Goal: Task Accomplishment & Management: Complete application form

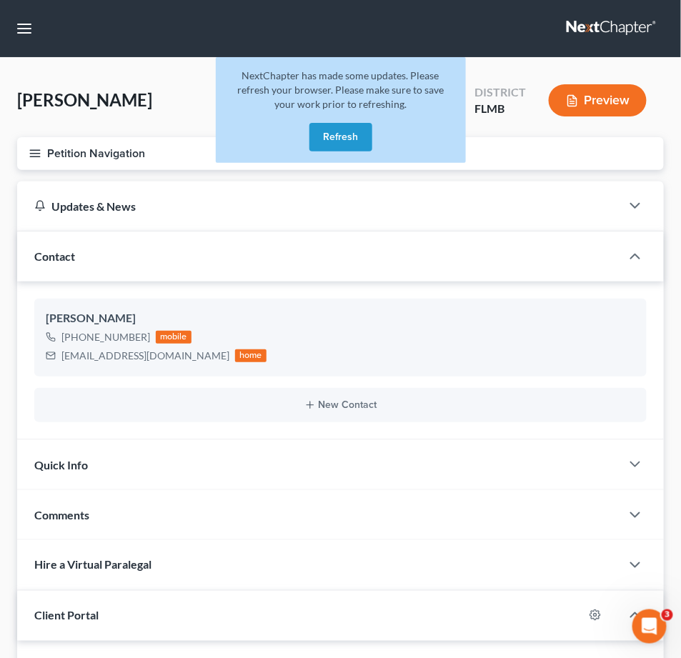
click at [351, 131] on button "Refresh" at bounding box center [340, 137] width 63 height 29
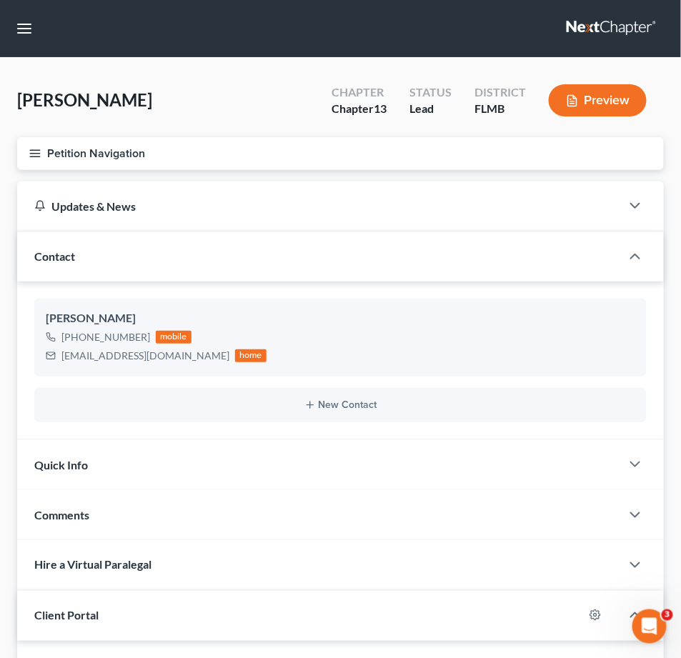
click at [624, 24] on link at bounding box center [611, 29] width 91 height 26
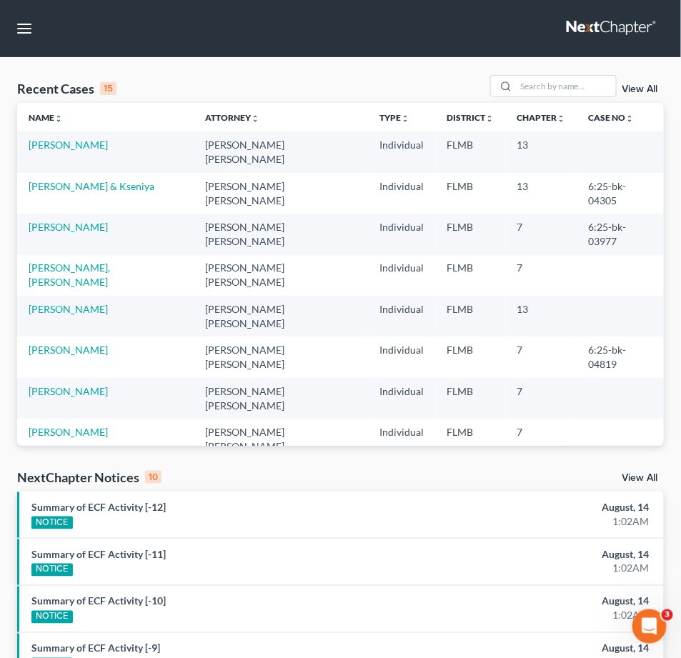
click at [636, 86] on link "View All" at bounding box center [640, 89] width 36 height 10
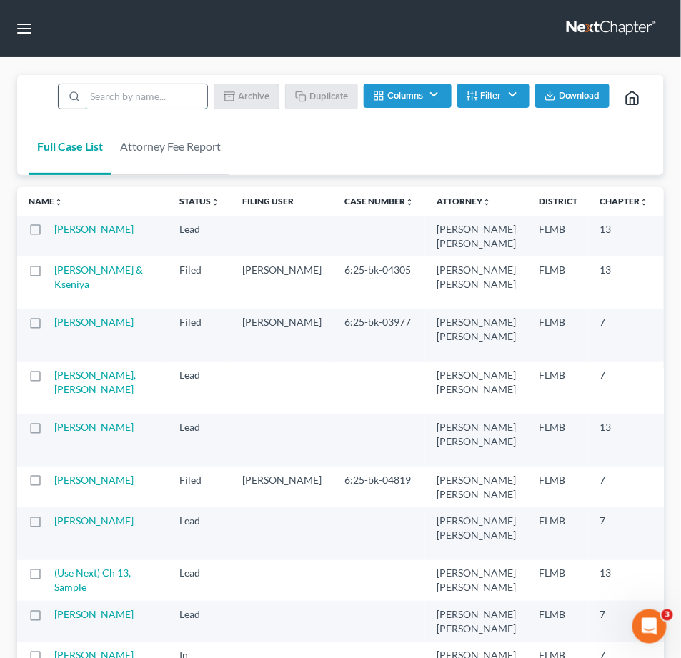
click at [177, 91] on input "search" at bounding box center [146, 96] width 122 height 24
type input "sample"
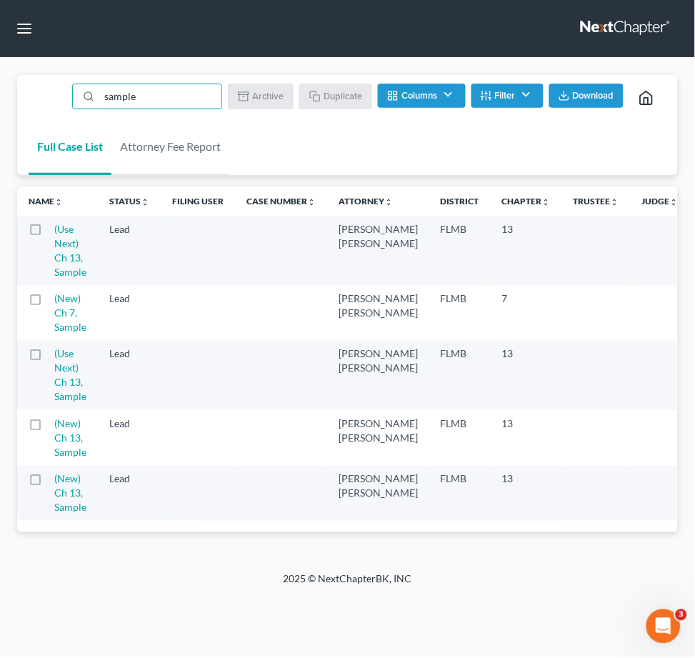
click at [49, 302] on label at bounding box center [49, 302] width 0 height 0
click at [54, 299] on input "checkbox" at bounding box center [58, 295] width 9 height 9
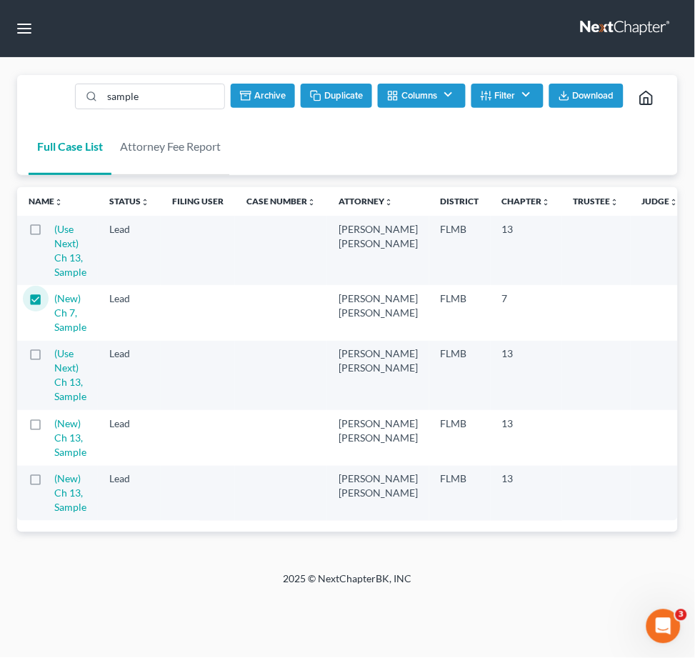
click at [341, 96] on button "Duplicate" at bounding box center [336, 96] width 71 height 24
checkbox input "false"
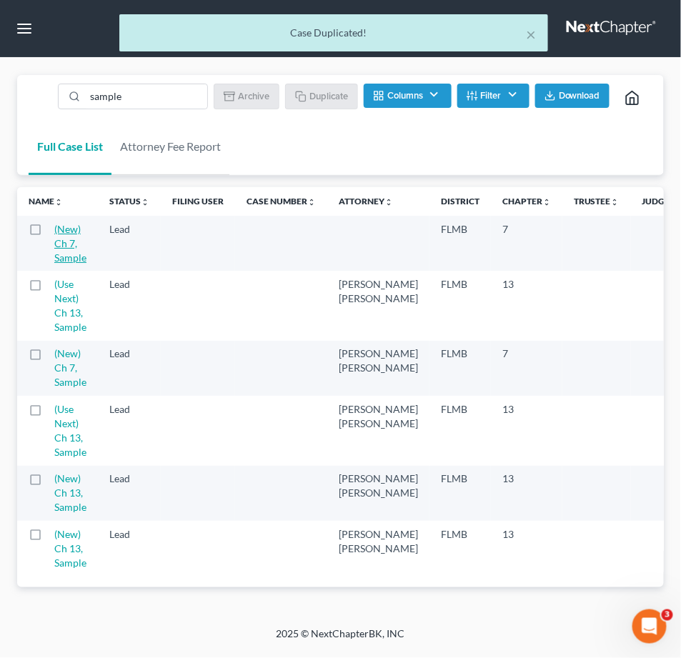
click at [66, 231] on link "(New) Ch 7, Sample" at bounding box center [70, 243] width 32 height 41
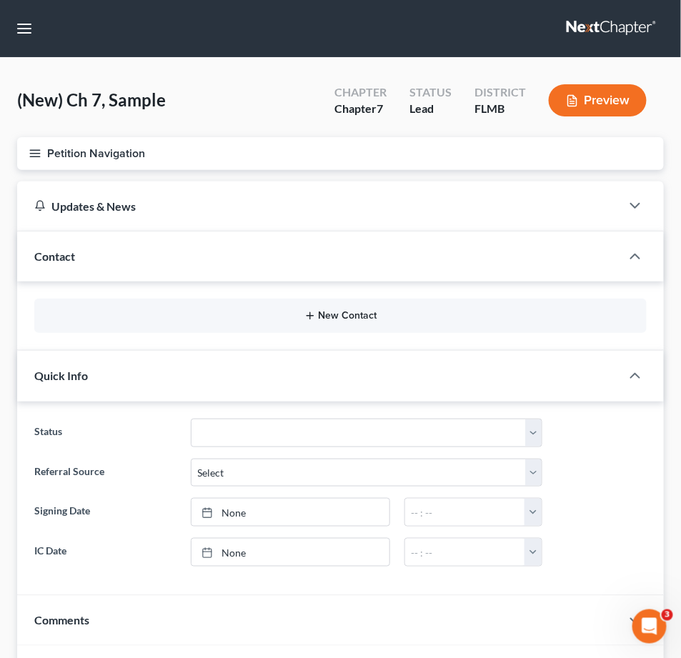
click at [334, 319] on button "New Contact" at bounding box center [340, 315] width 589 height 11
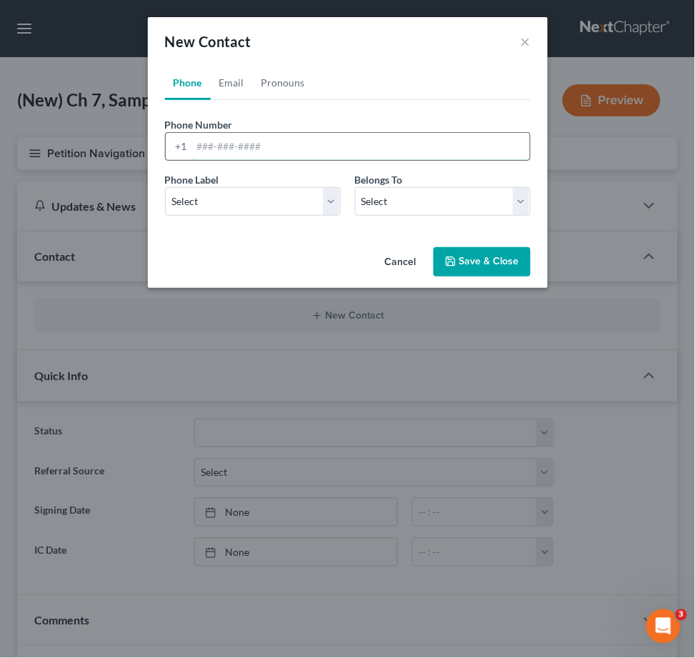
click at [200, 141] on input "tel" at bounding box center [361, 146] width 338 height 27
paste input "4077954770"
click at [212, 145] on input "4077954770" at bounding box center [361, 146] width 338 height 27
click at [232, 148] on input "407-7954770" at bounding box center [361, 146] width 338 height 27
type input "407-79-54770"
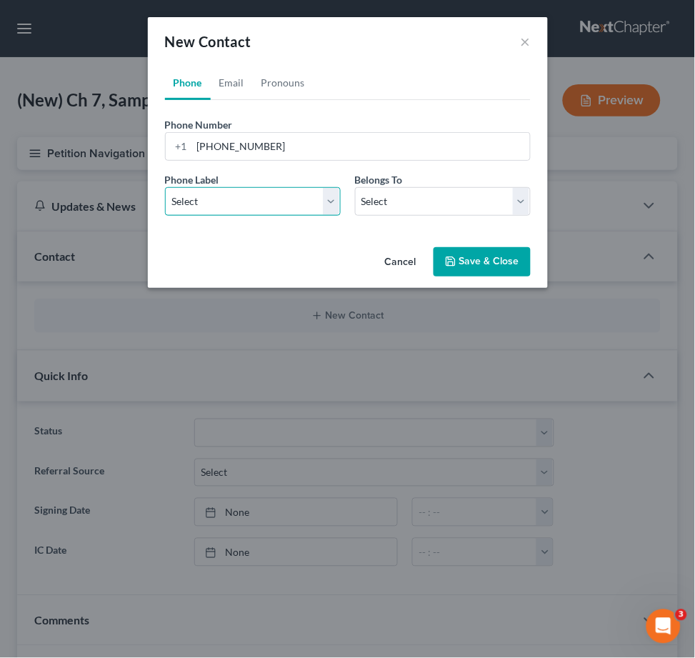
click at [326, 198] on select "Select Mobile Home Work Other" at bounding box center [253, 201] width 176 height 29
select select "0"
click at [165, 187] on select "Select Mobile Home Work Other" at bounding box center [253, 201] width 176 height 29
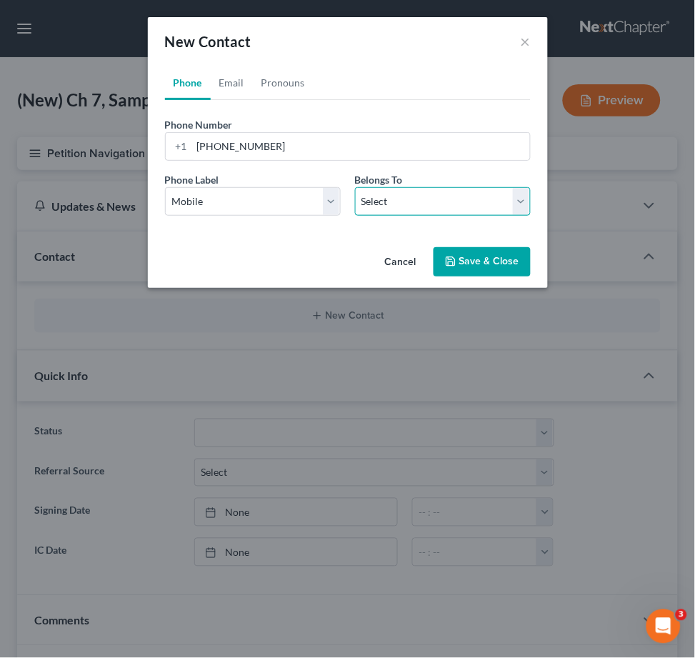
click at [517, 196] on select "Select Client Other" at bounding box center [443, 201] width 176 height 29
select select "0"
click at [355, 187] on select "Select Client Other" at bounding box center [443, 201] width 176 height 29
click at [235, 78] on link "Email" at bounding box center [232, 83] width 42 height 34
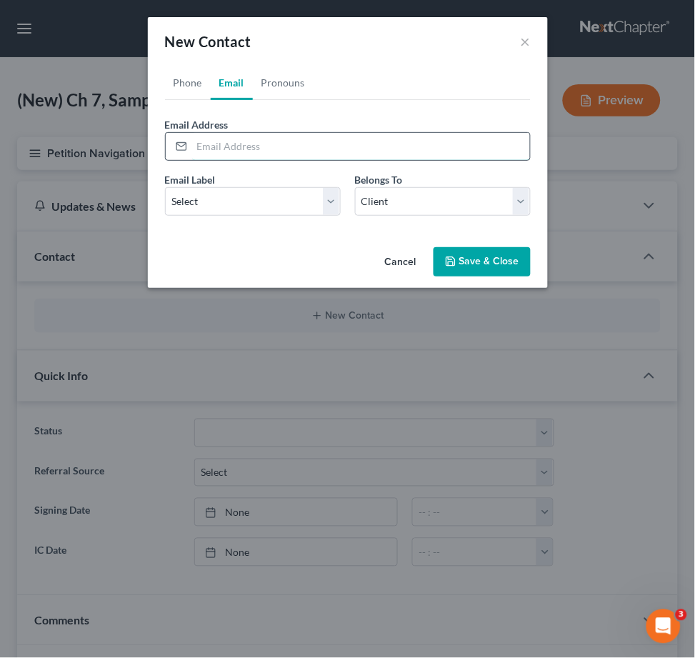
click at [200, 143] on input "email" at bounding box center [361, 146] width 338 height 27
paste input "tricia.allen@gmail.com"
type input "tricia.allen@gmail.com"
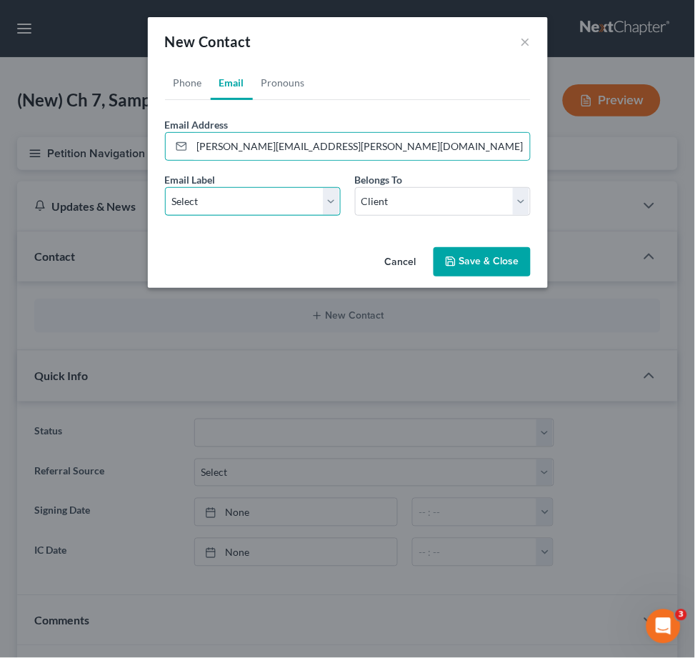
click at [329, 206] on select "Select Home Work Other" at bounding box center [253, 201] width 176 height 29
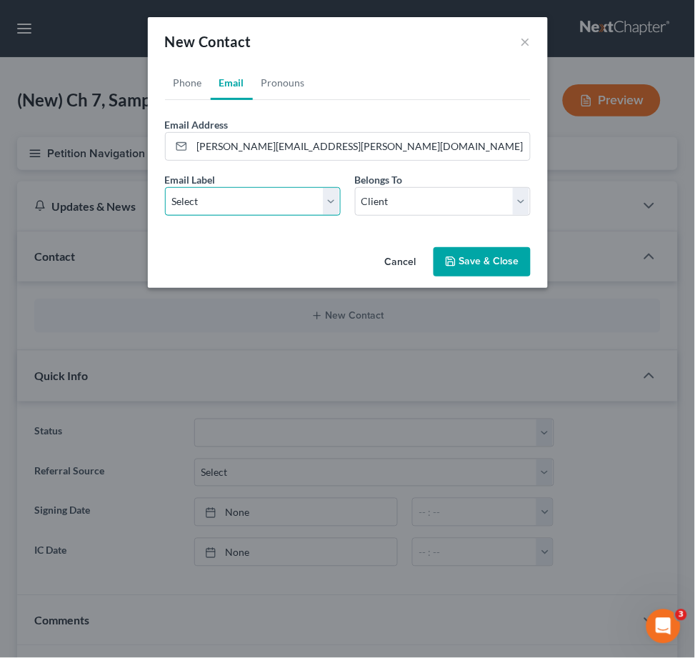
select select "0"
click at [165, 187] on select "Select Home Work Other" at bounding box center [253, 201] width 176 height 29
click at [281, 81] on link "Pronouns" at bounding box center [283, 83] width 61 height 34
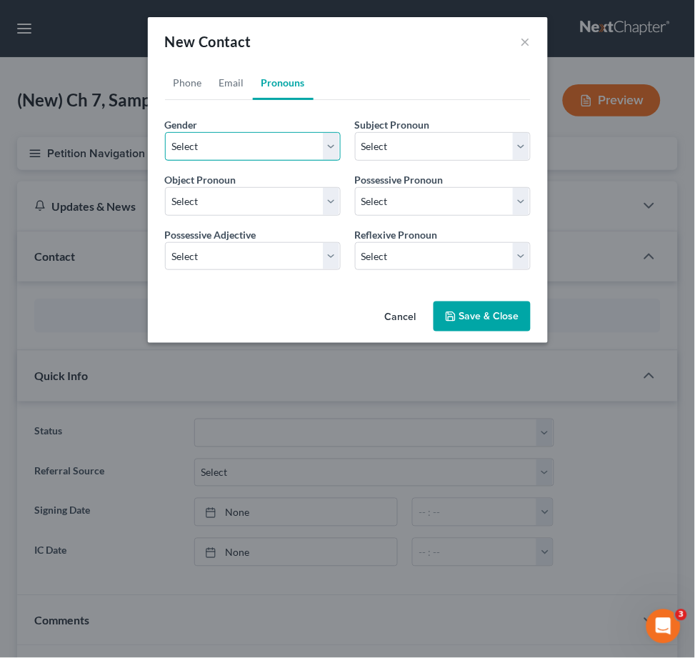
click at [335, 137] on select "Select Male Female Non Binary More Than One Person" at bounding box center [253, 146] width 176 height 29
select select "1"
click at [165, 132] on select "Select Male Female Non Binary More Than One Person" at bounding box center [253, 146] width 176 height 29
select select "1"
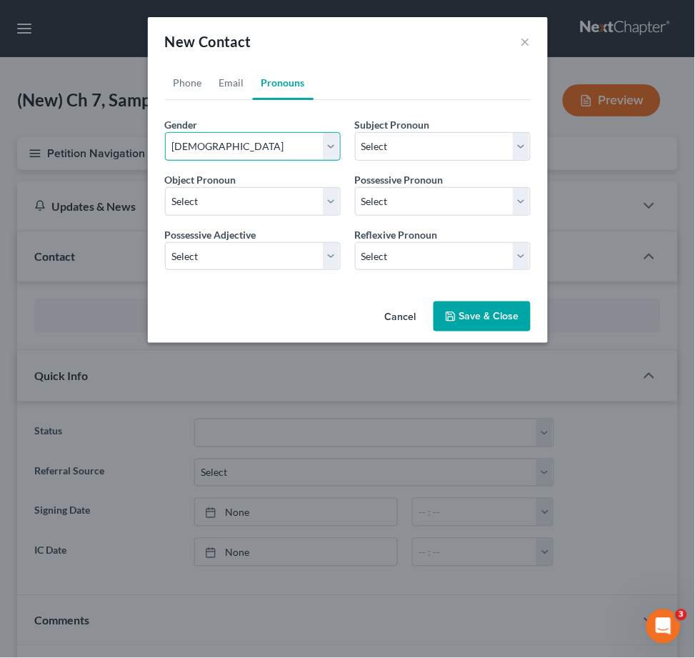
select select "1"
click at [457, 309] on button "Save & Close" at bounding box center [481, 316] width 97 height 30
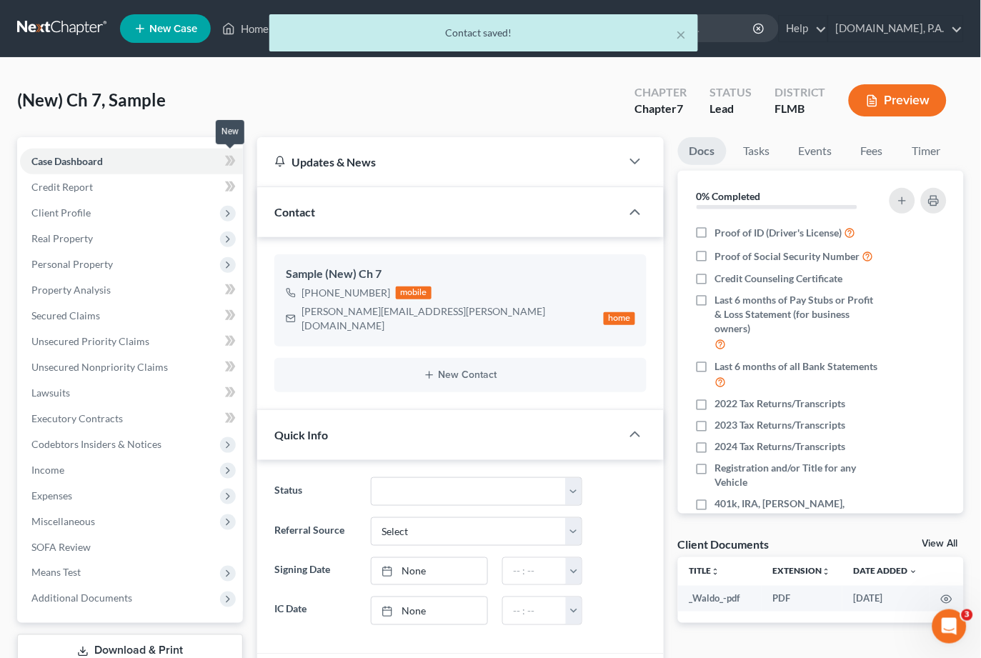
click at [236, 156] on span at bounding box center [230, 162] width 25 height 21
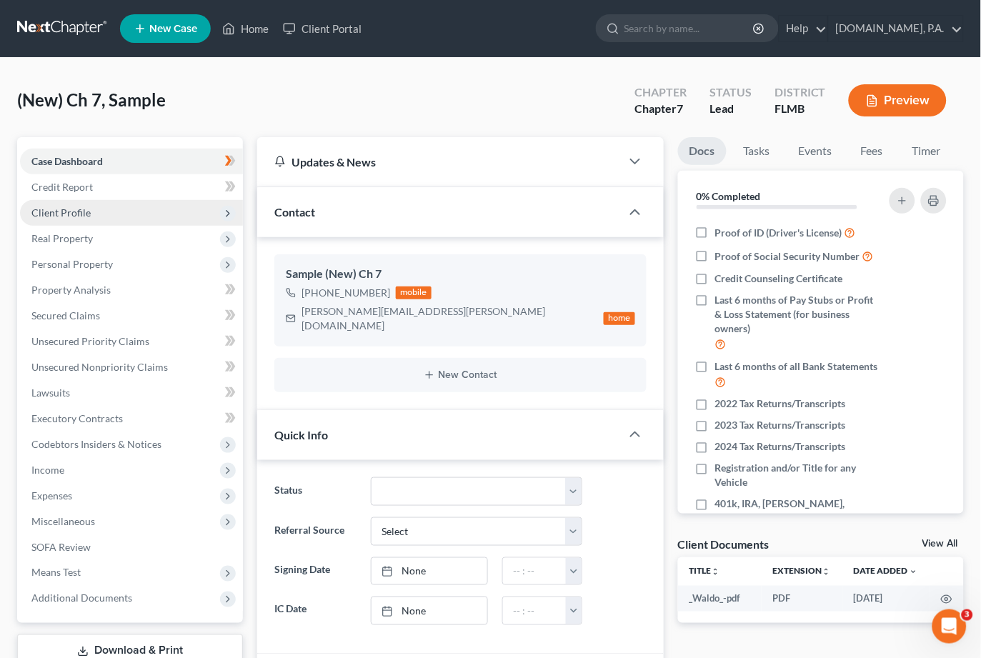
click at [91, 211] on span "Client Profile" at bounding box center [131, 213] width 223 height 26
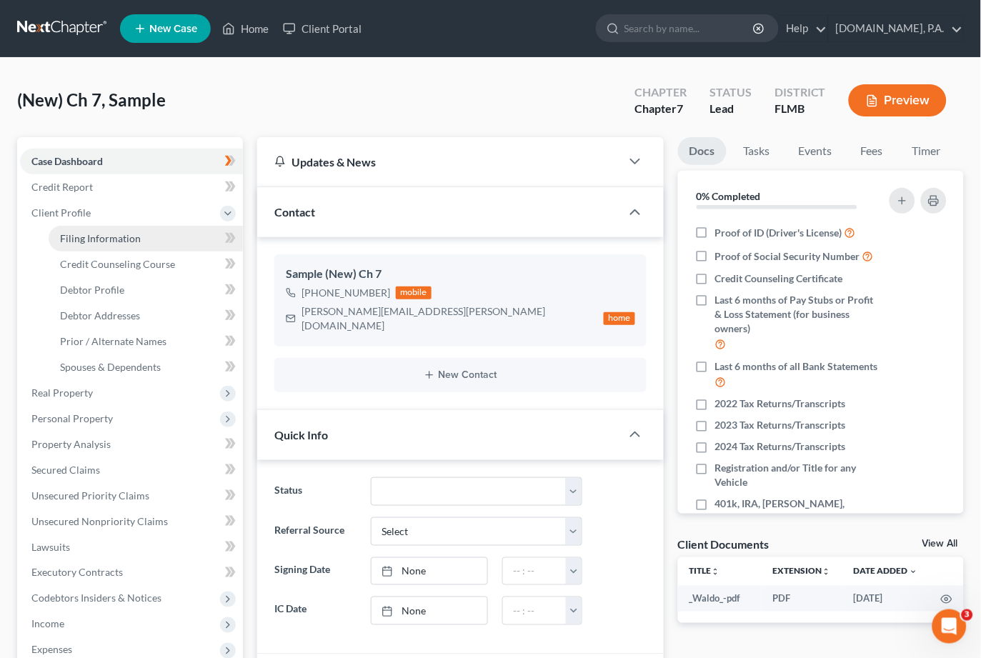
click at [111, 235] on span "Filing Information" at bounding box center [100, 238] width 81 height 12
select select "1"
select select "0"
select select "15"
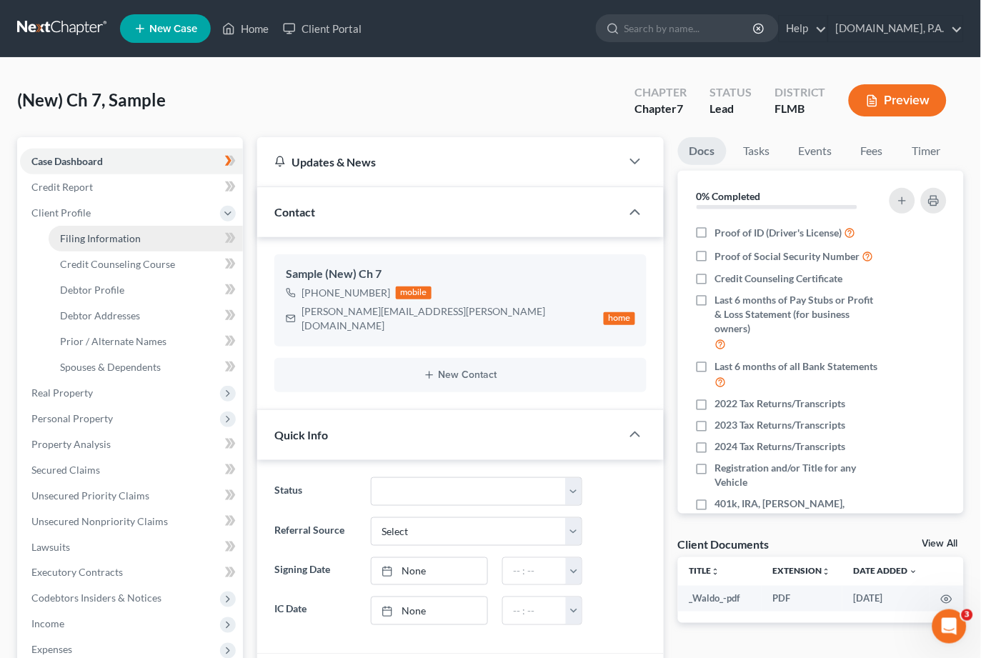
select select "0"
select select "9"
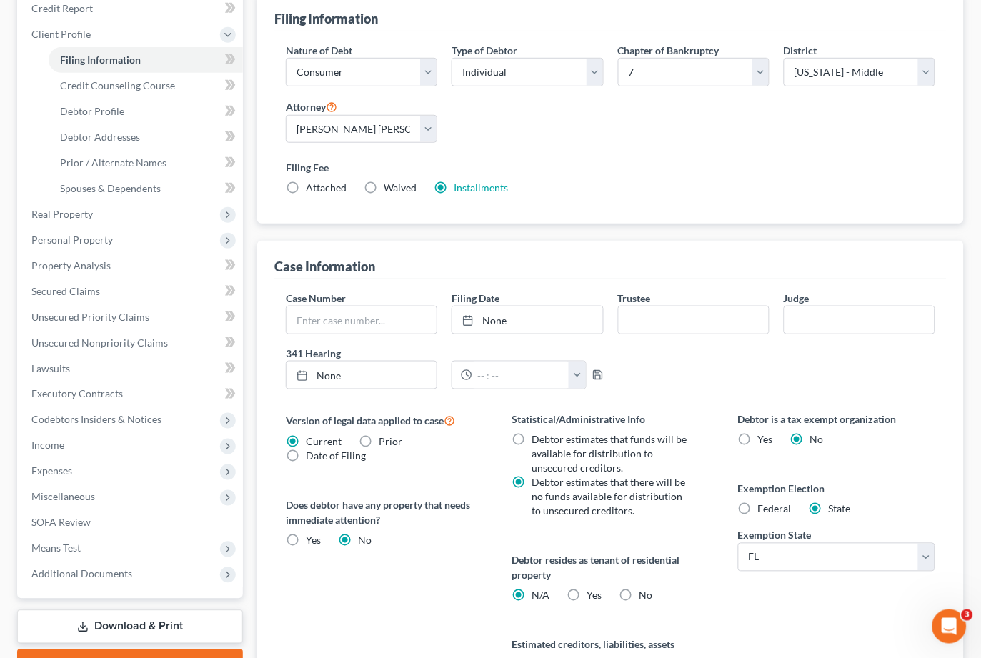
scroll to position [190, 0]
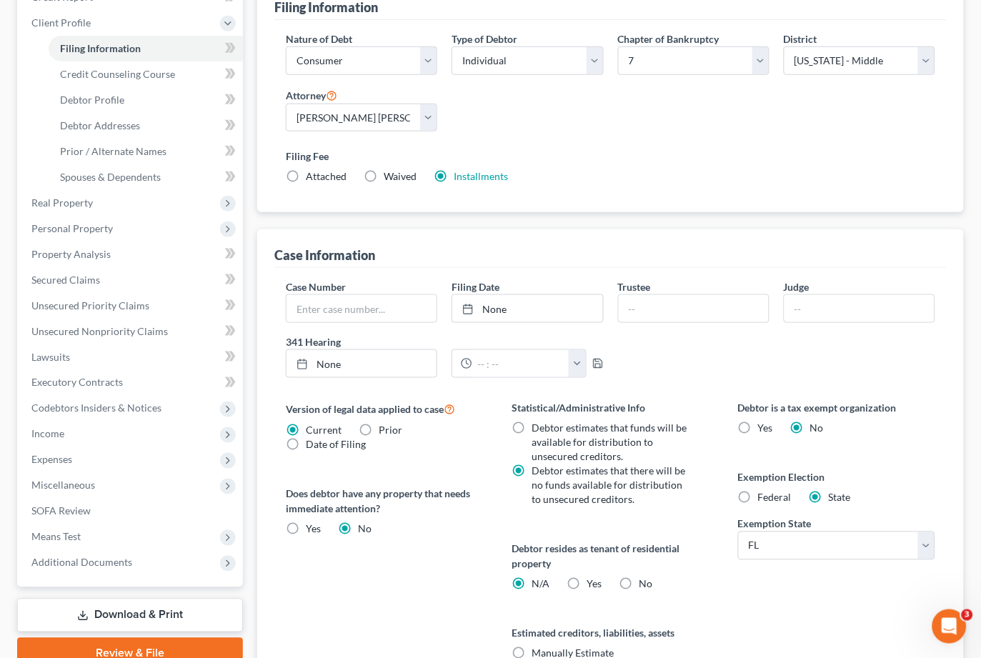
click at [586, 584] on label "Yes Yes" at bounding box center [593, 584] width 15 height 14
click at [592, 584] on input "Yes Yes" at bounding box center [596, 581] width 9 height 9
radio input "true"
radio input "false"
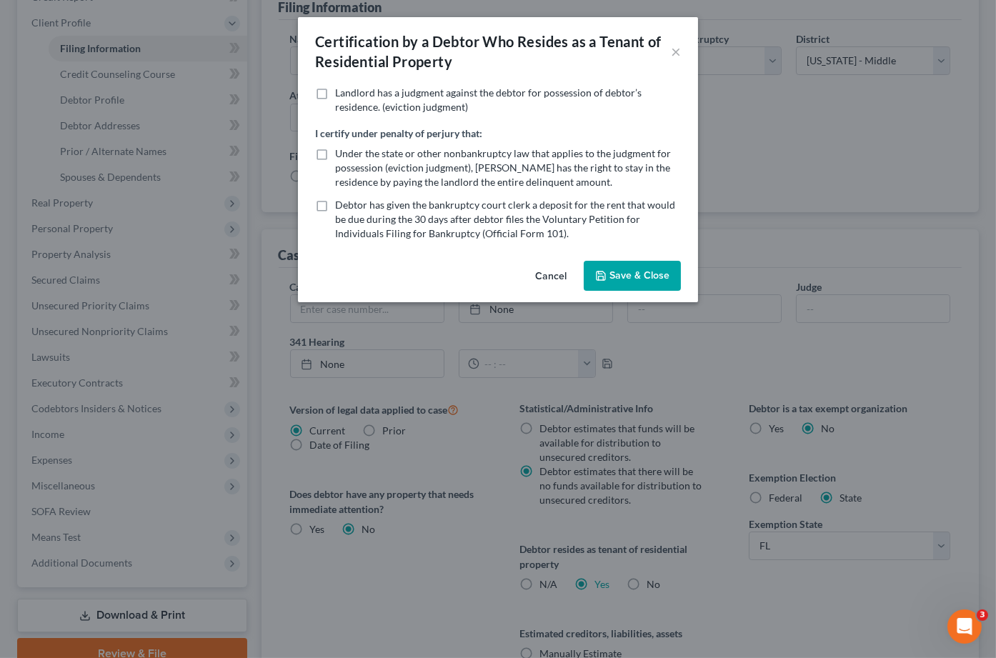
click at [615, 279] on button "Save & Close" at bounding box center [631, 276] width 97 height 30
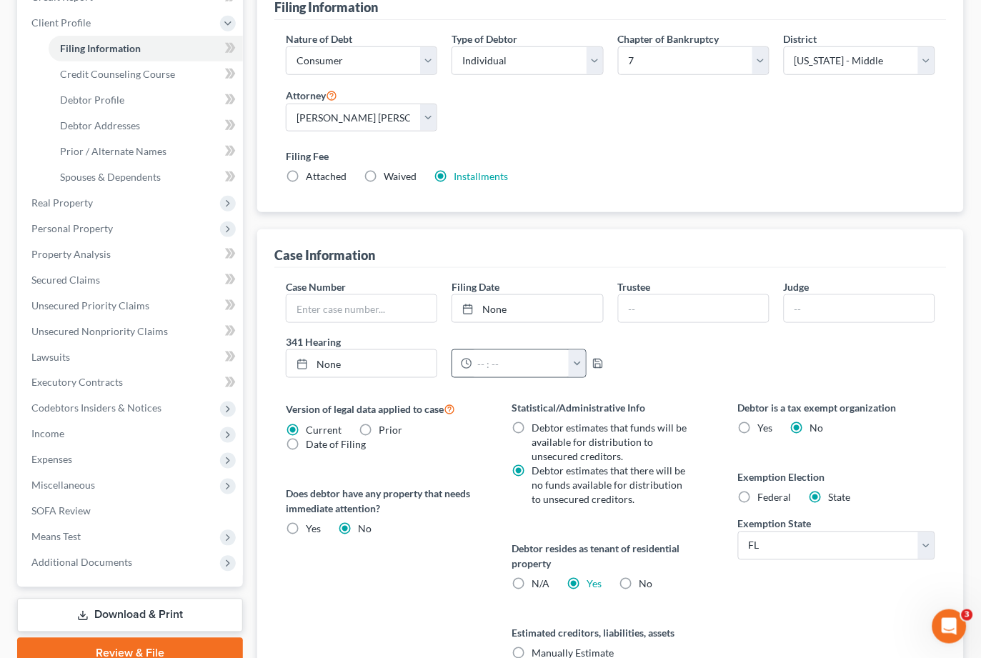
scroll to position [0, 0]
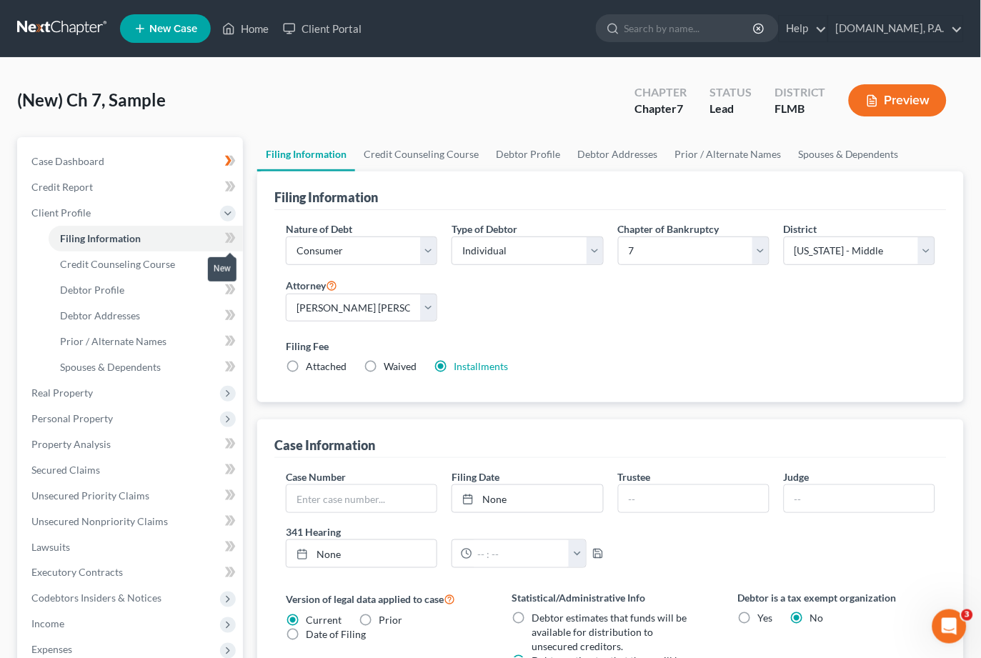
click at [231, 234] on g at bounding box center [230, 238] width 11 height 10
click at [101, 289] on span "Debtor Profile" at bounding box center [92, 290] width 64 height 12
select select "0"
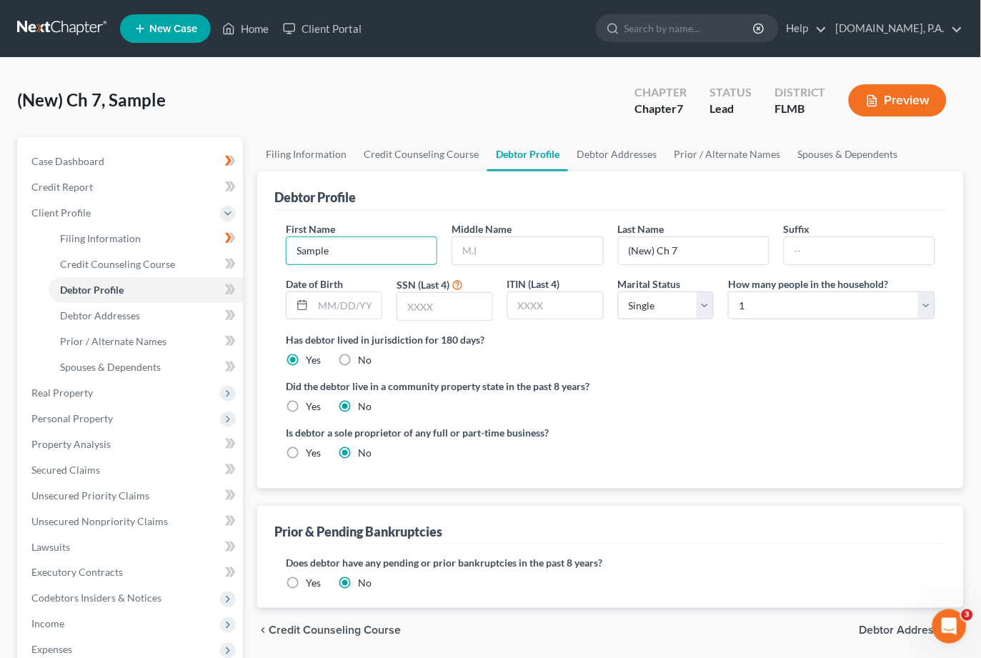
drag, startPoint x: 334, startPoint y: 247, endPoint x: 264, endPoint y: 256, distance: 70.6
click at [264, 256] on div "Debtor Profile First Name Sample Middle Name Last Name (New) Ch 7 Suffix Date o…" at bounding box center [610, 329] width 706 height 317
type input "Tricia"
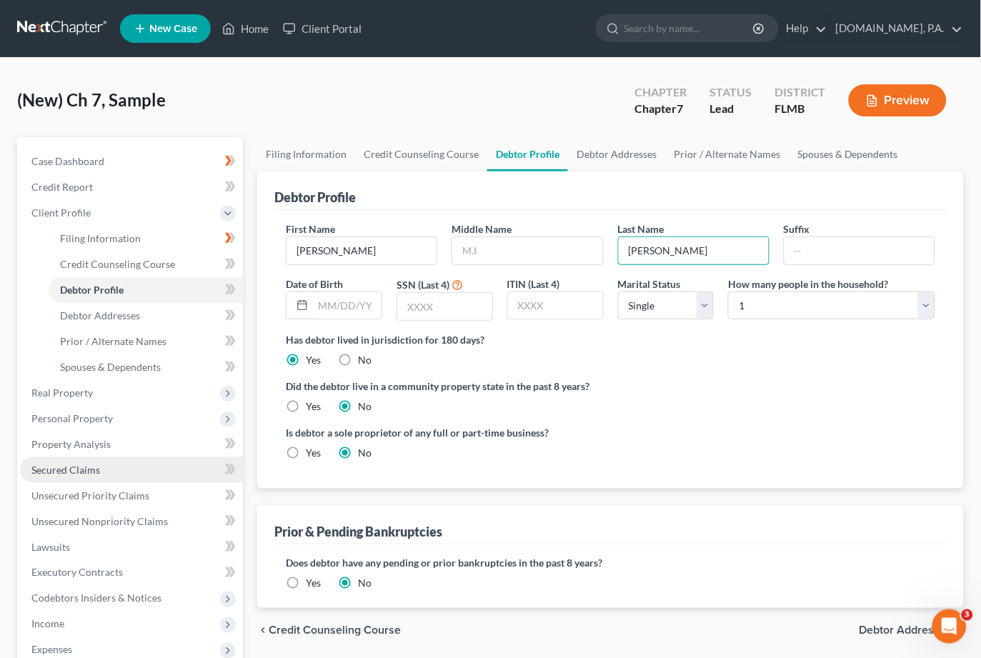
type input "Allen"
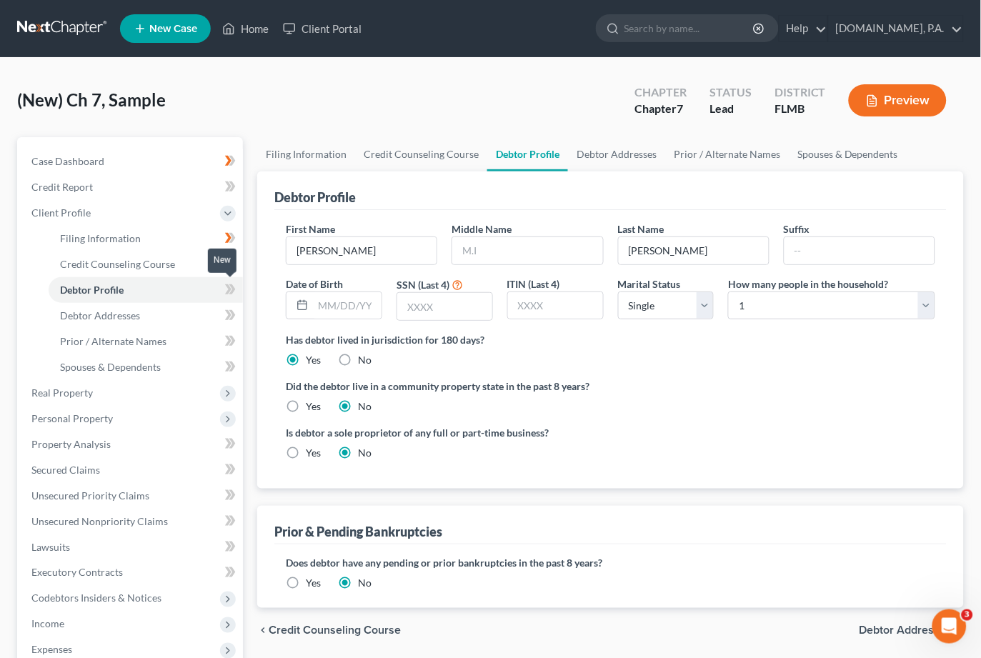
click at [229, 284] on icon at bounding box center [228, 289] width 6 height 10
click at [111, 320] on span "Debtor Addresses" at bounding box center [100, 315] width 80 height 12
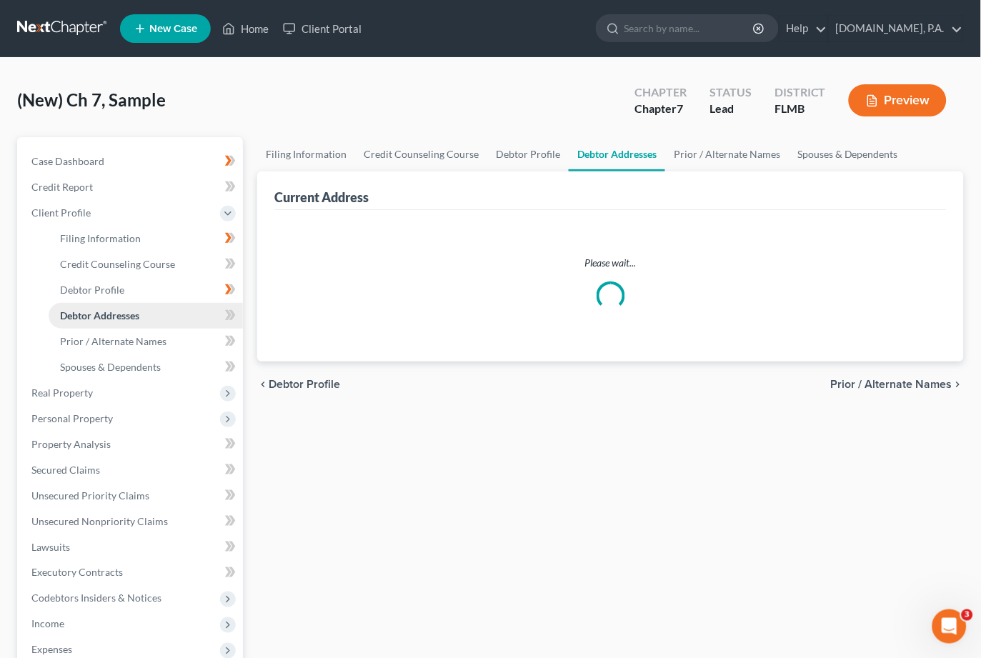
select select "0"
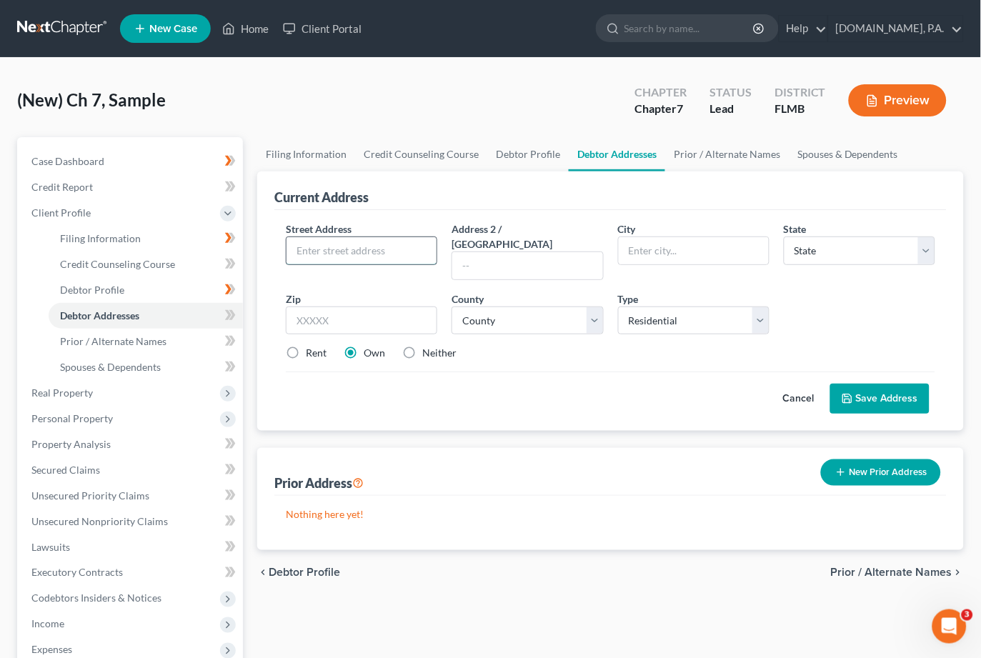
click at [336, 251] on input "text" at bounding box center [361, 250] width 150 height 27
paste input "6303 Stonebrook Drive"
type input "6303 Stonebrook Drive"
click at [385, 307] on input "text" at bounding box center [361, 320] width 151 height 29
type input "32773"
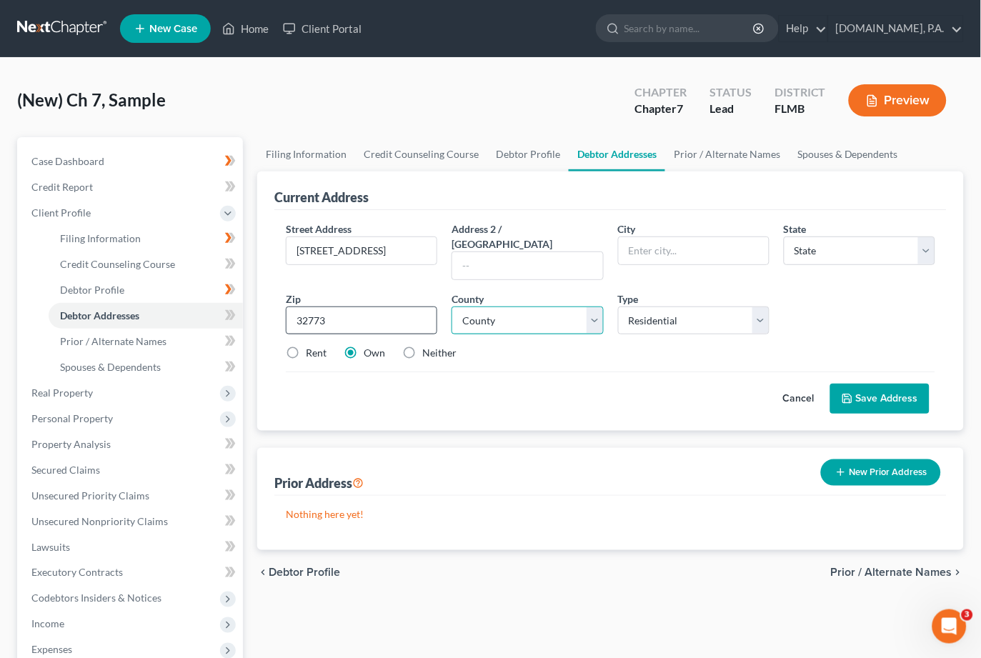
type input "Sanford"
select select "9"
click at [306, 346] on label "Rent" at bounding box center [316, 353] width 21 height 14
click at [311, 346] on input "Rent" at bounding box center [315, 350] width 9 height 9
radio input "true"
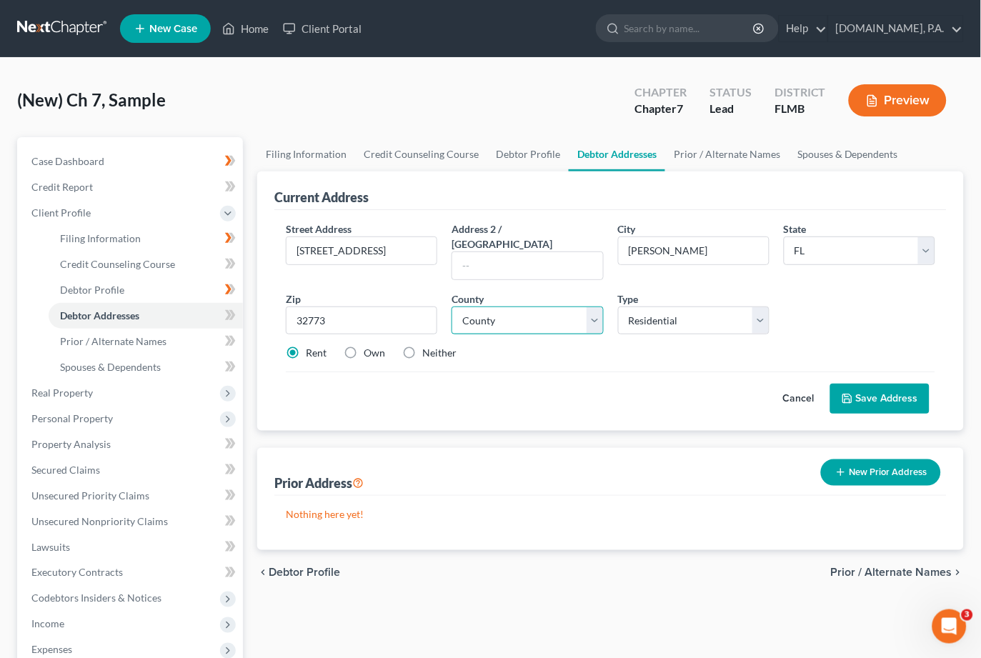
click at [598, 306] on select "County Alachua County Baker County Bay County Bradford County Brevard County Br…" at bounding box center [526, 320] width 151 height 29
select select "56"
click at [451, 306] on select "County Alachua County Baker County Bay County Bradford County Brevard County Br…" at bounding box center [526, 320] width 151 height 29
click at [694, 383] on button "Save Address" at bounding box center [879, 398] width 99 height 30
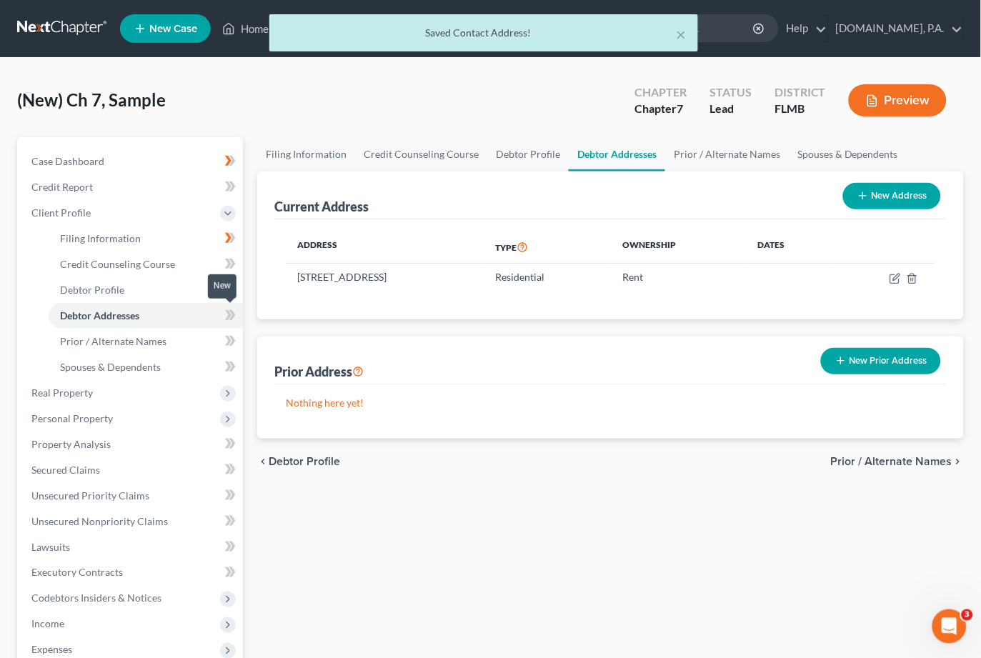
click at [225, 308] on icon at bounding box center [230, 315] width 11 height 18
click at [69, 156] on span "Case Dashboard" at bounding box center [67, 161] width 73 height 12
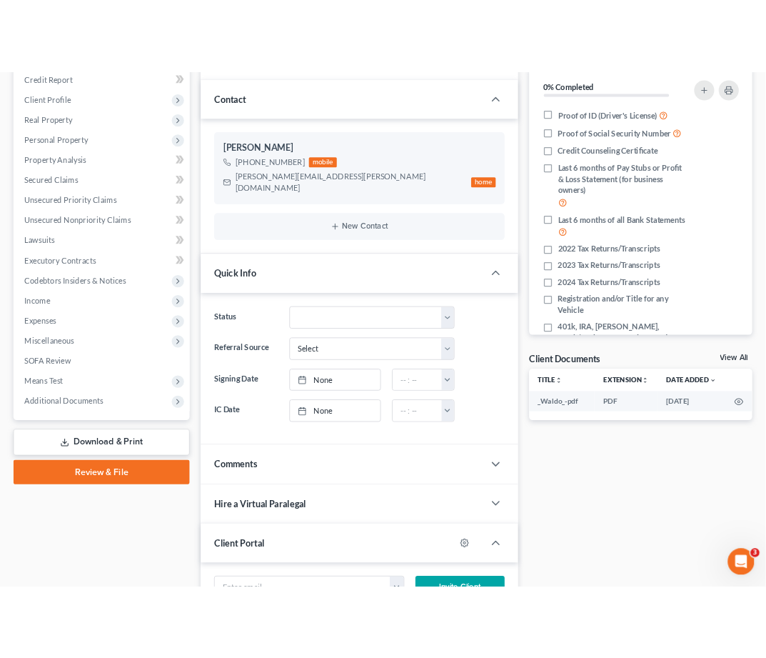
scroll to position [286, 0]
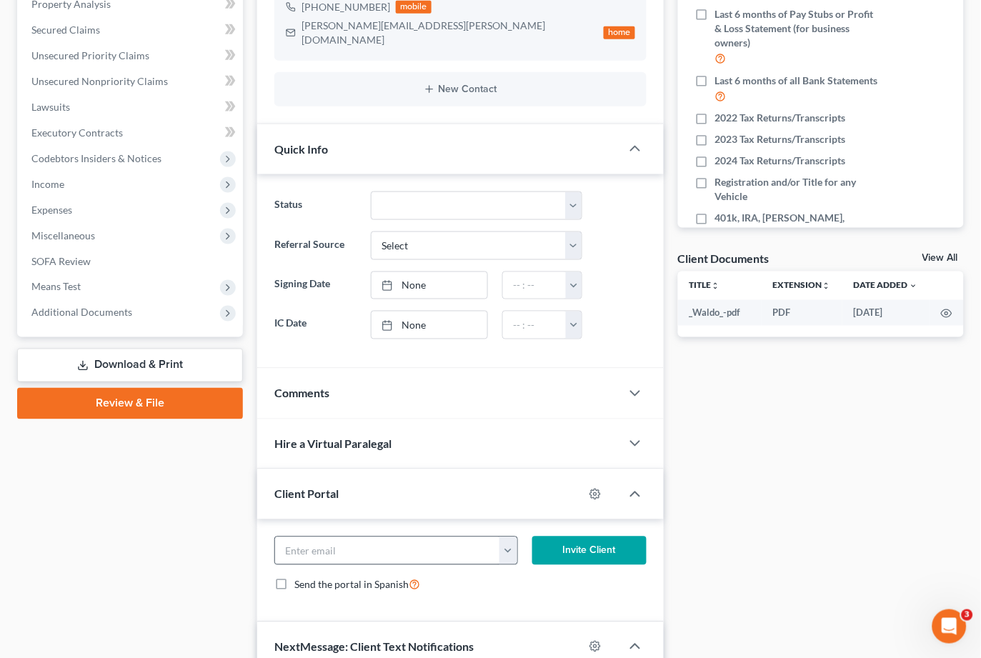
click at [506, 541] on button "button" at bounding box center [507, 550] width 17 height 27
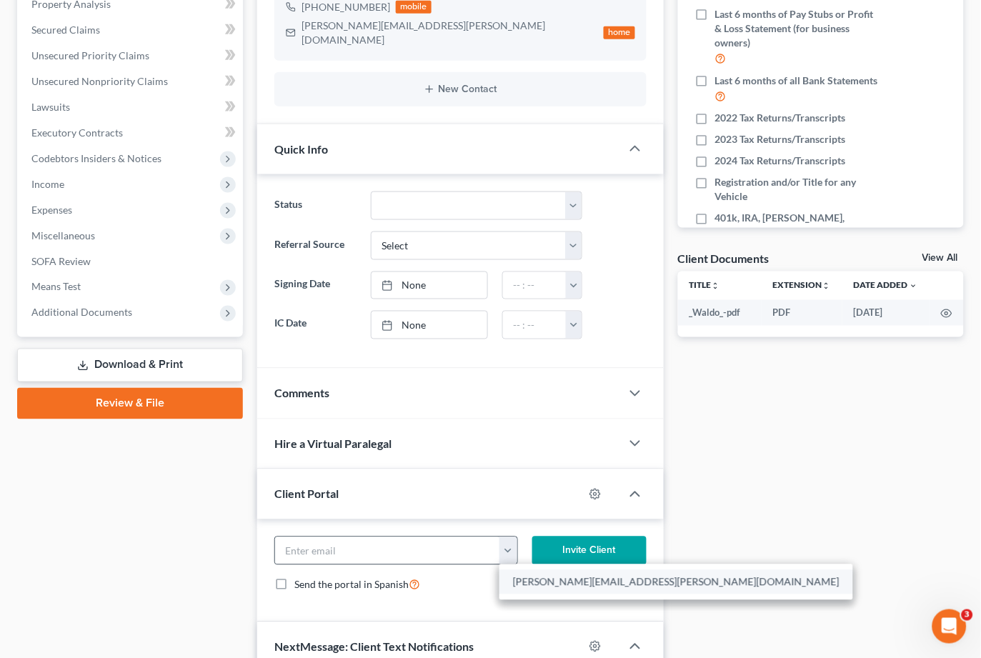
click at [514, 570] on link "tricia.allen@gmail.com" at bounding box center [675, 582] width 353 height 24
type input "tricia.allen@gmail.com"
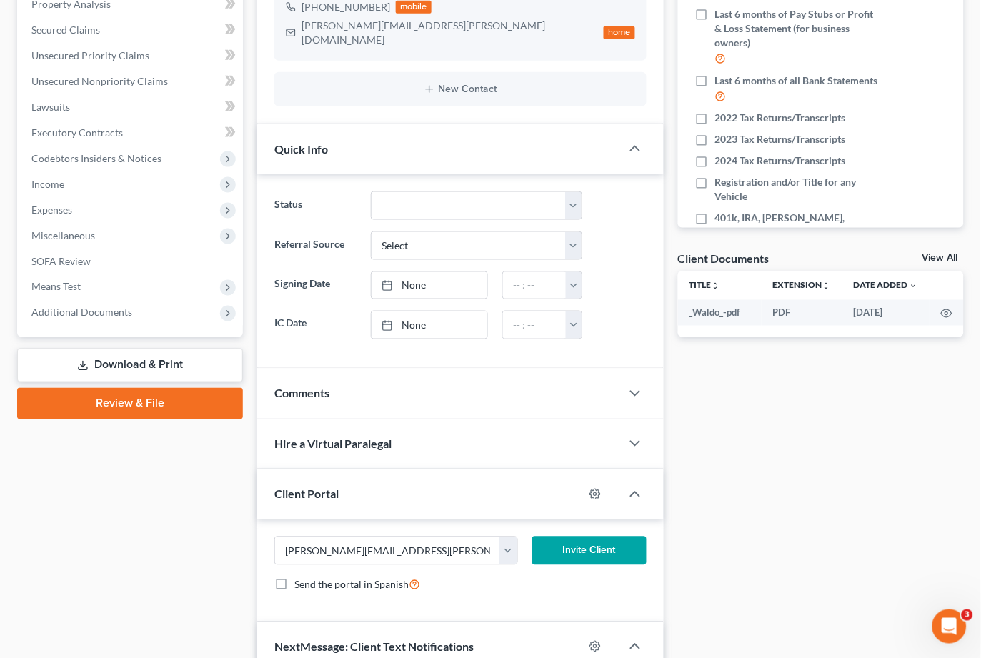
click at [592, 538] on button "Invite Client" at bounding box center [589, 550] width 114 height 29
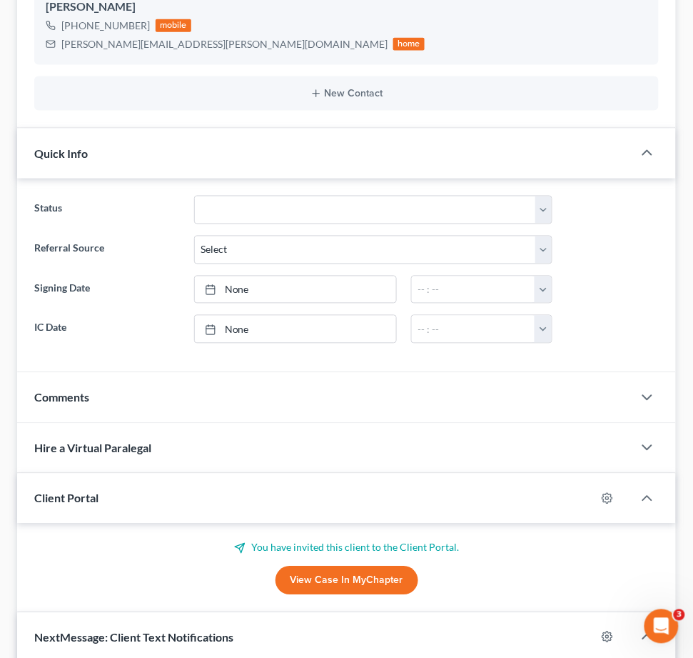
scroll to position [0, 0]
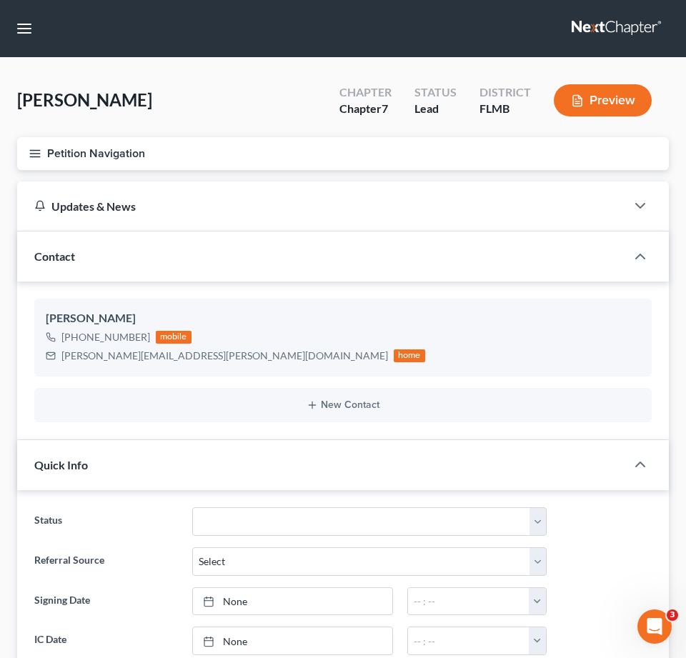
click at [610, 24] on link at bounding box center [616, 29] width 91 height 26
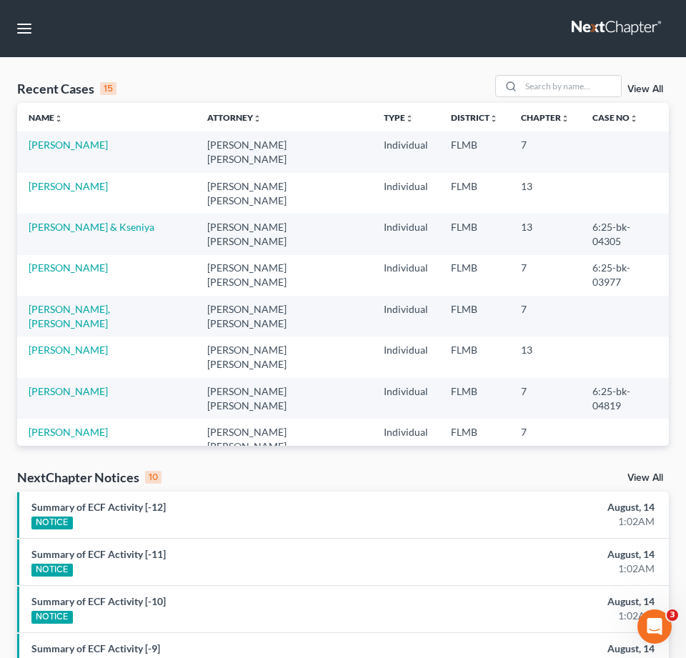
click at [654, 88] on link "View All" at bounding box center [645, 89] width 36 height 10
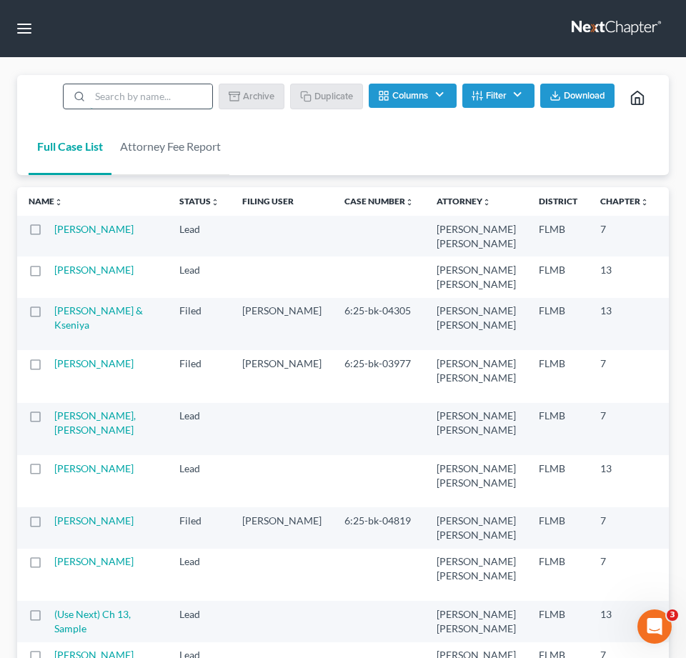
click at [161, 91] on input "search" at bounding box center [151, 96] width 122 height 24
type input "sample"
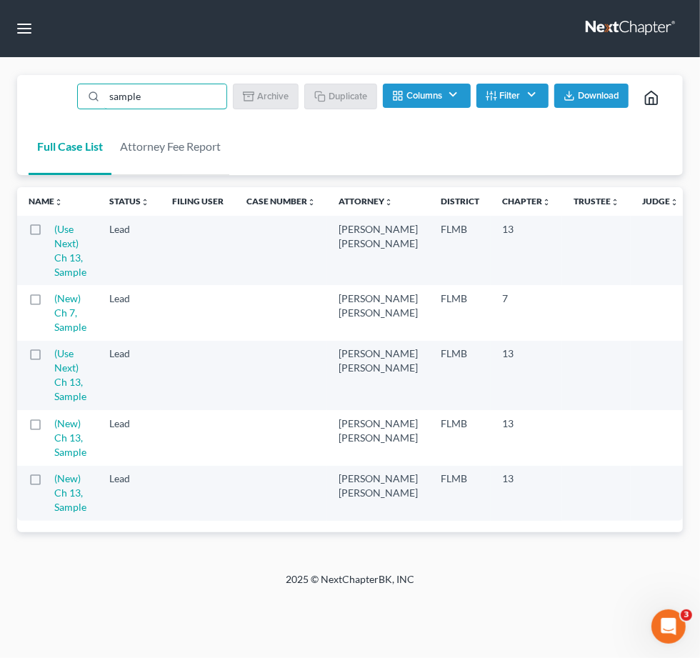
click at [49, 302] on label at bounding box center [49, 302] width 0 height 0
click at [54, 297] on input "checkbox" at bounding box center [58, 295] width 9 height 9
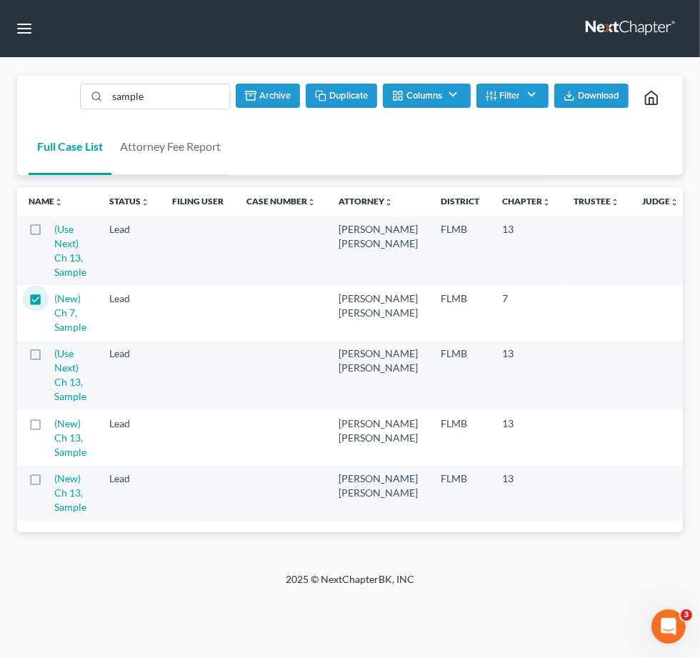
click at [351, 92] on button "Duplicate" at bounding box center [341, 96] width 71 height 24
checkbox input "false"
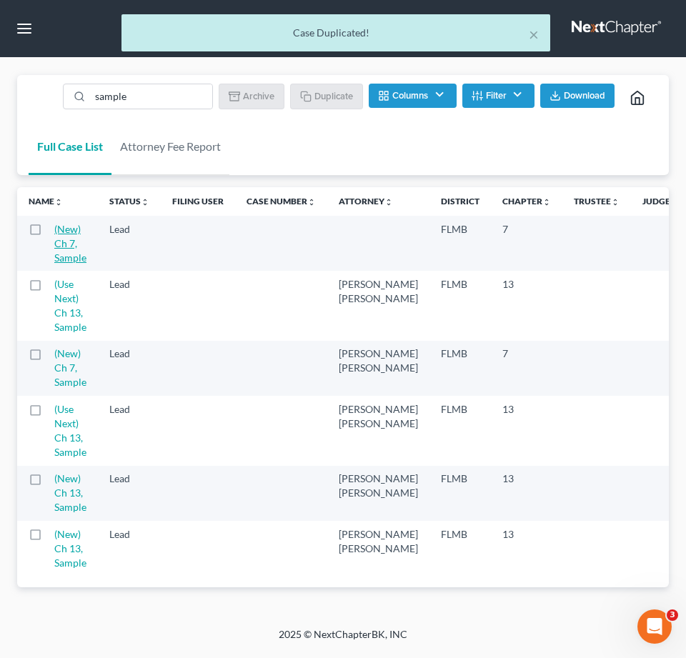
click at [66, 234] on link "(New) Ch 7, Sample" at bounding box center [70, 243] width 32 height 41
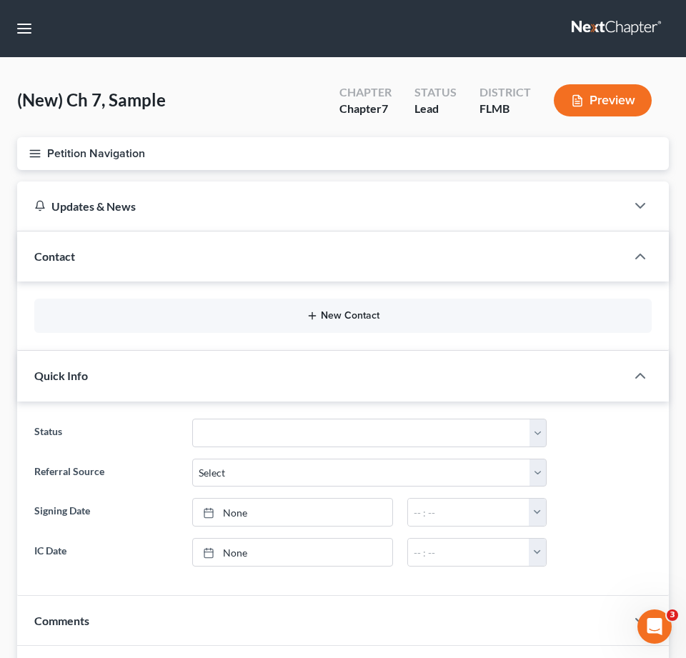
click at [351, 315] on button "New Contact" at bounding box center [343, 315] width 594 height 11
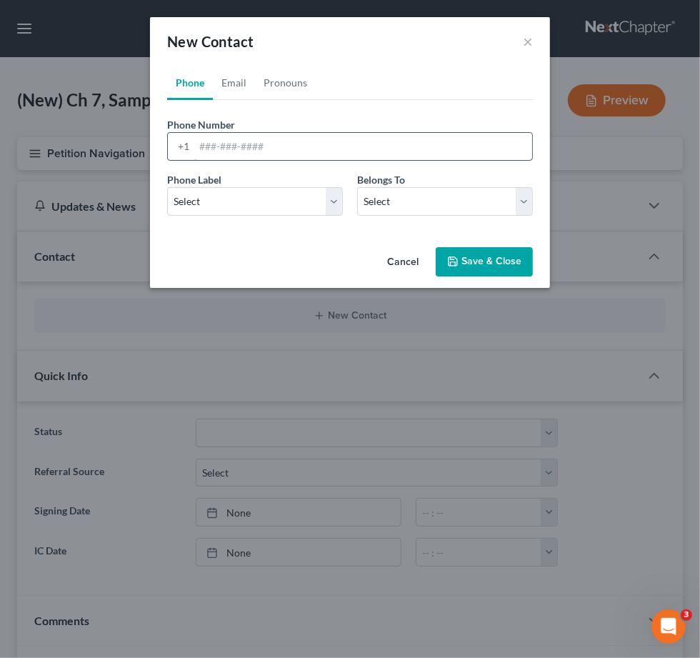
click at [199, 142] on input "tel" at bounding box center [363, 146] width 338 height 27
paste input "321-438-9346"
type input "321-438-9346"
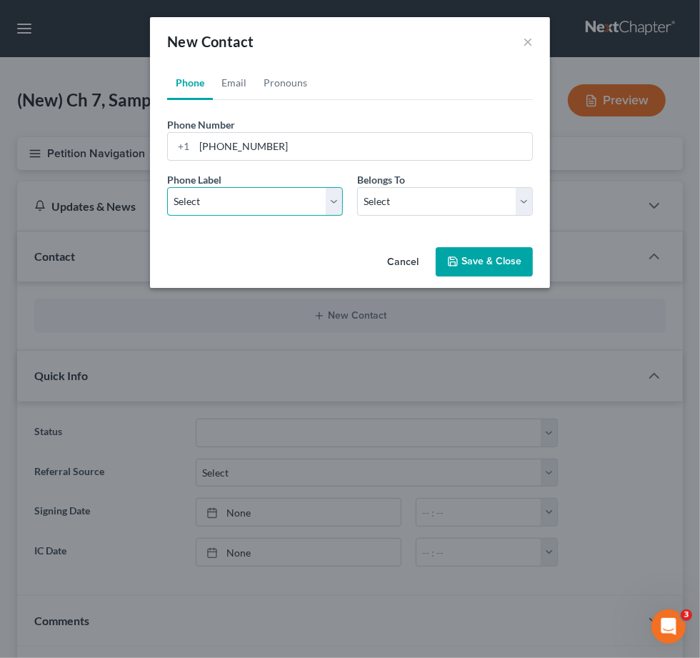
click at [331, 205] on select "Select Mobile Home Work Other" at bounding box center [255, 201] width 176 height 29
select select "0"
click at [167, 187] on select "Select Mobile Home Work Other" at bounding box center [255, 201] width 176 height 29
click at [523, 202] on select "Select Client Other" at bounding box center [445, 201] width 176 height 29
select select "0"
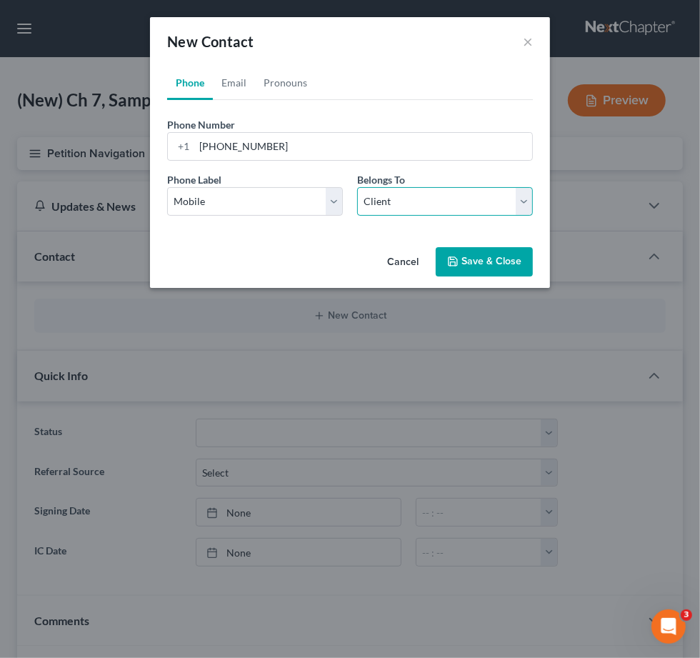
click at [357, 187] on select "Select Client Other" at bounding box center [445, 201] width 176 height 29
select select "0"
click at [229, 83] on link "Email" at bounding box center [234, 83] width 42 height 34
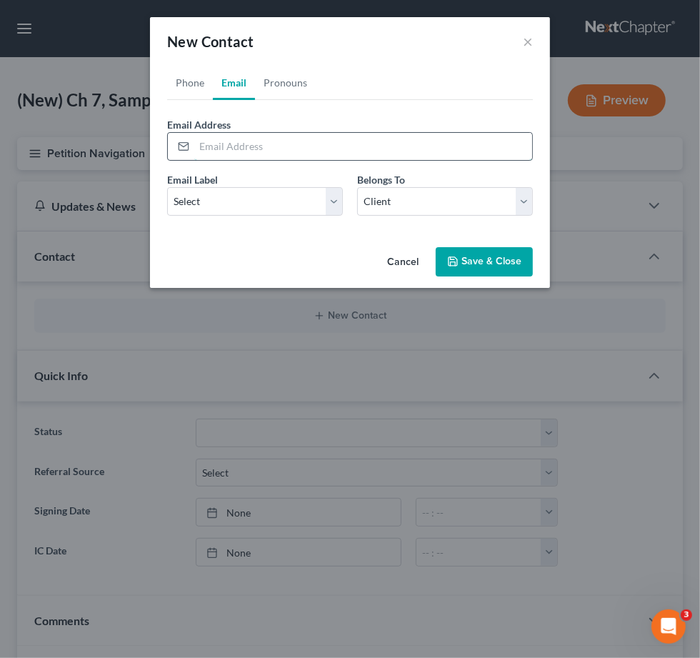
click at [204, 146] on input "email" at bounding box center [363, 146] width 338 height 27
paste input "[EMAIL_ADDRESS][DOMAIN_NAME]"
type input "[EMAIL_ADDRESS][DOMAIN_NAME]"
click at [337, 200] on select "Select Home Work Other" at bounding box center [255, 201] width 176 height 29
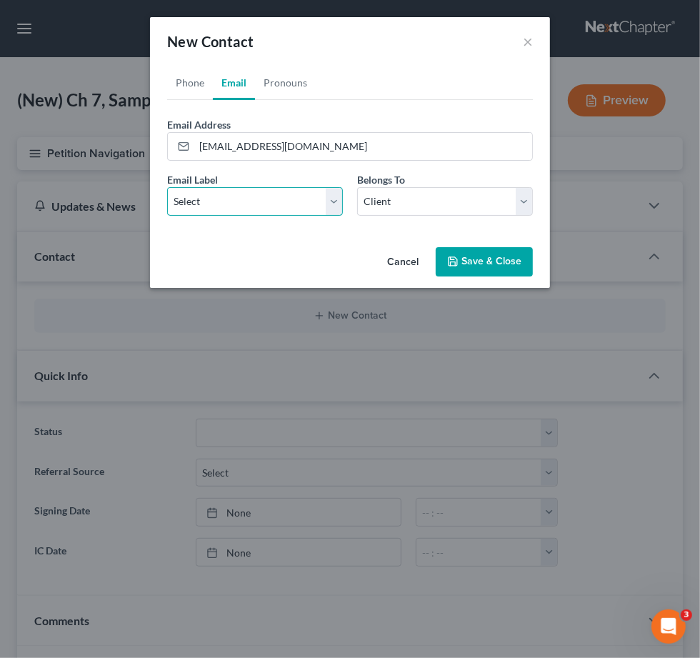
select select "0"
click at [167, 187] on select "Select Home Work Other" at bounding box center [255, 201] width 176 height 29
click at [280, 81] on link "Pronouns" at bounding box center [285, 83] width 61 height 34
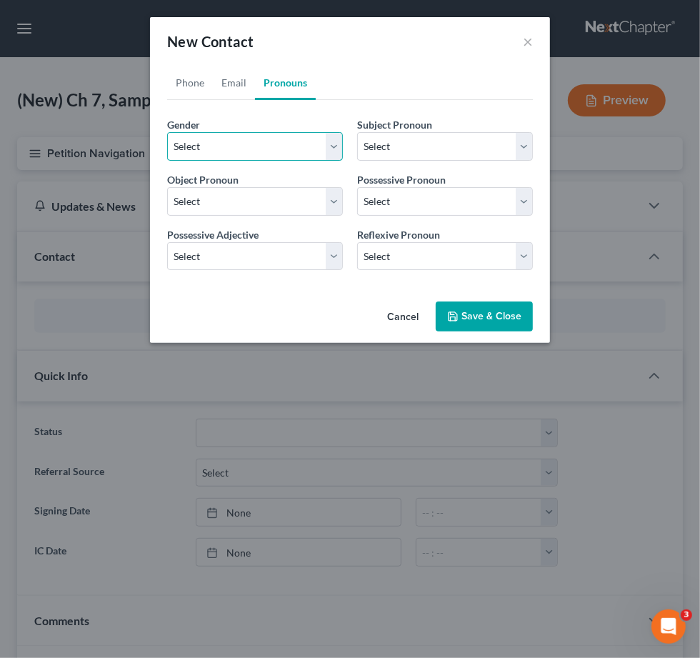
click at [333, 144] on select "Select Male Female Non Binary More Than One Person" at bounding box center [255, 146] width 176 height 29
select select "1"
click at [167, 132] on select "Select Male Female Non Binary More Than One Person" at bounding box center [255, 146] width 176 height 29
select select "1"
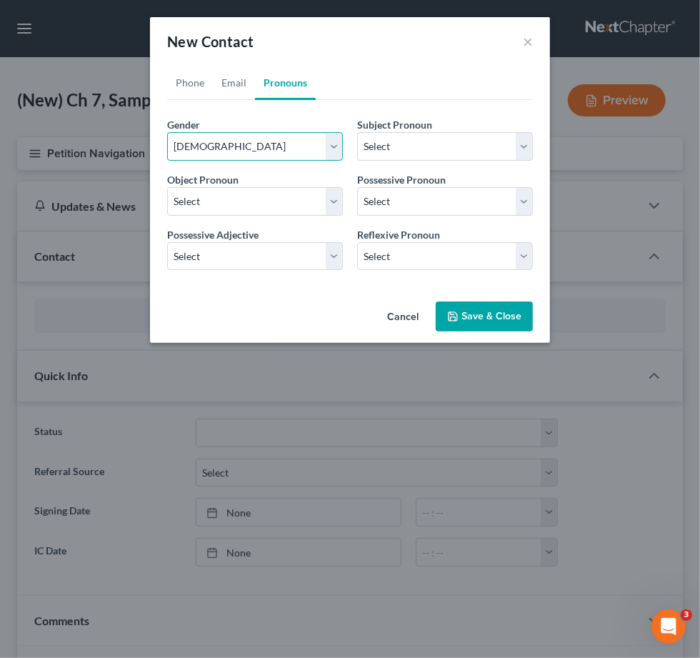
select select "1"
click at [470, 316] on button "Save & Close" at bounding box center [484, 316] width 97 height 30
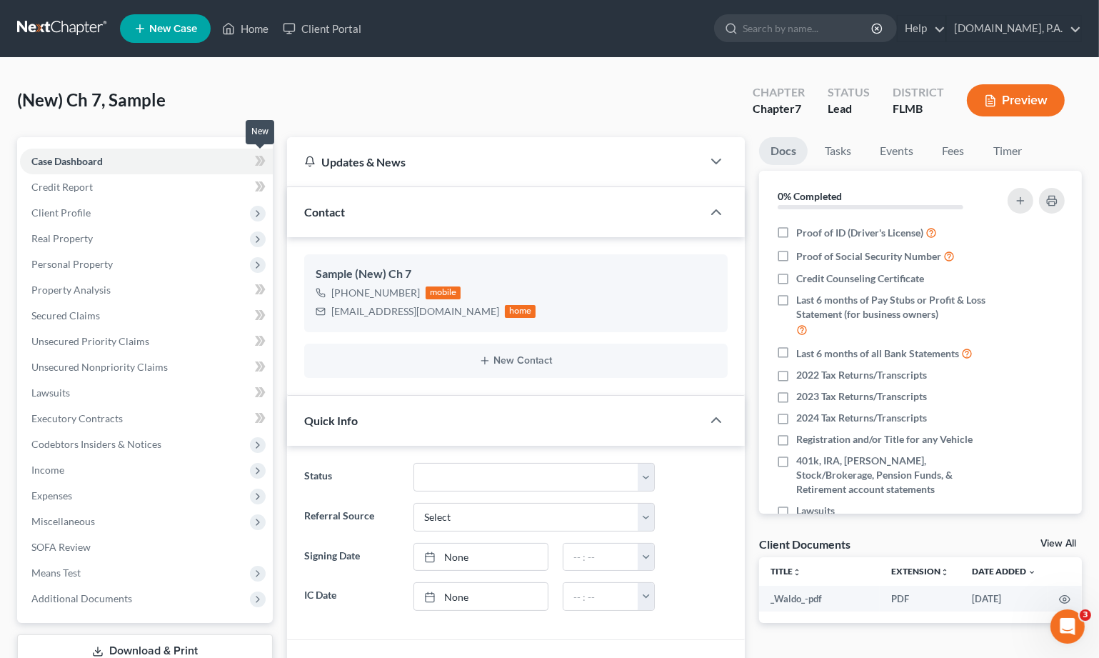
click at [259, 160] on icon at bounding box center [258, 161] width 6 height 10
click at [89, 211] on span "Client Profile" at bounding box center [146, 213] width 253 height 26
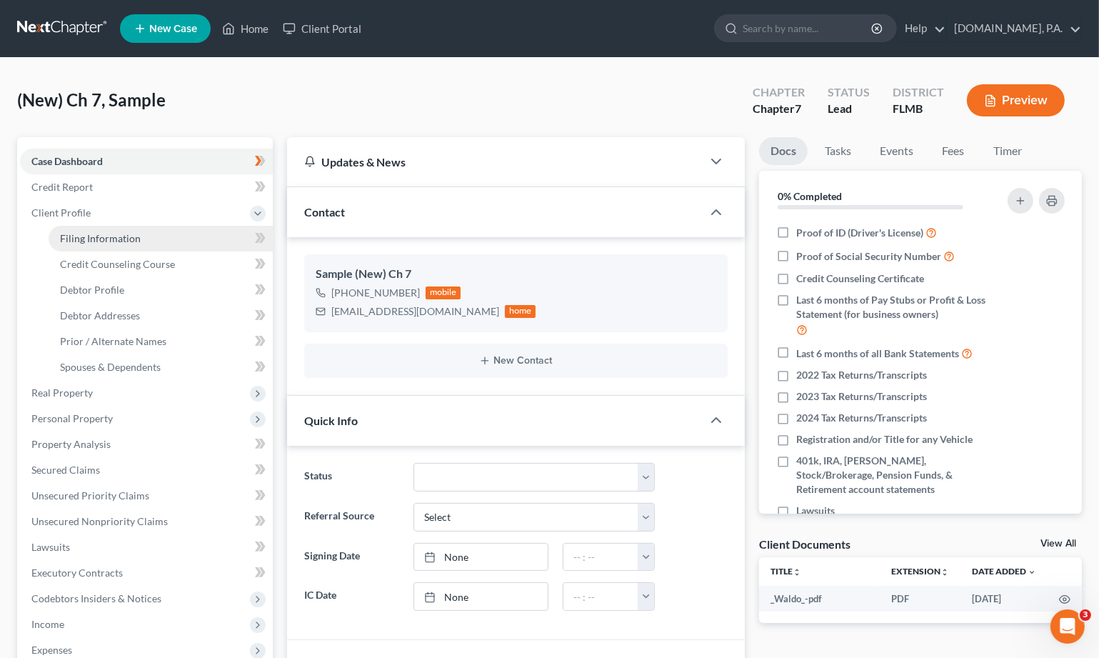
click at [99, 235] on span "Filing Information" at bounding box center [100, 238] width 81 height 12
select select "1"
select select "0"
select select "15"
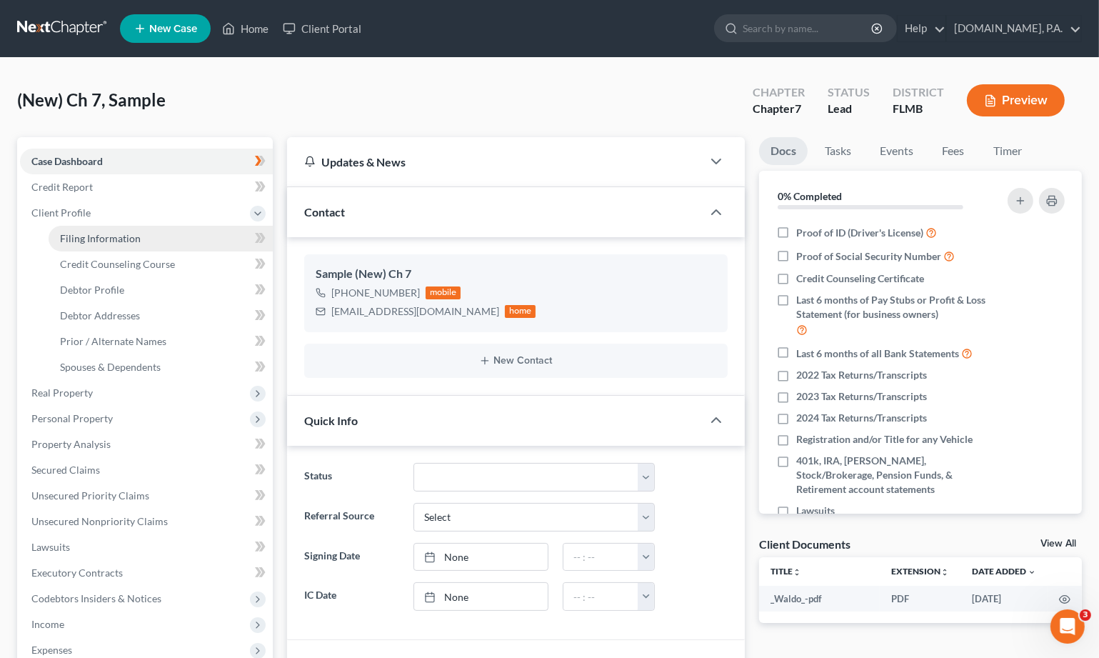
select select "0"
select select "9"
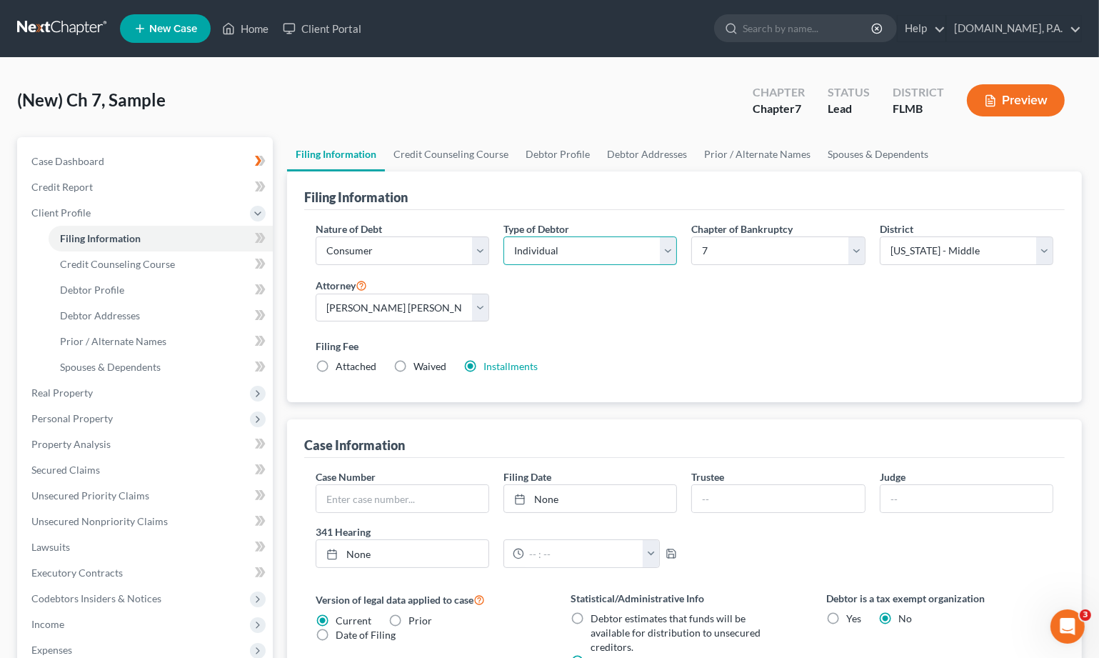
click at [667, 249] on select "Select Individual Joint" at bounding box center [590, 250] width 174 height 29
click at [670, 250] on select "Select Individual Joint" at bounding box center [590, 250] width 174 height 29
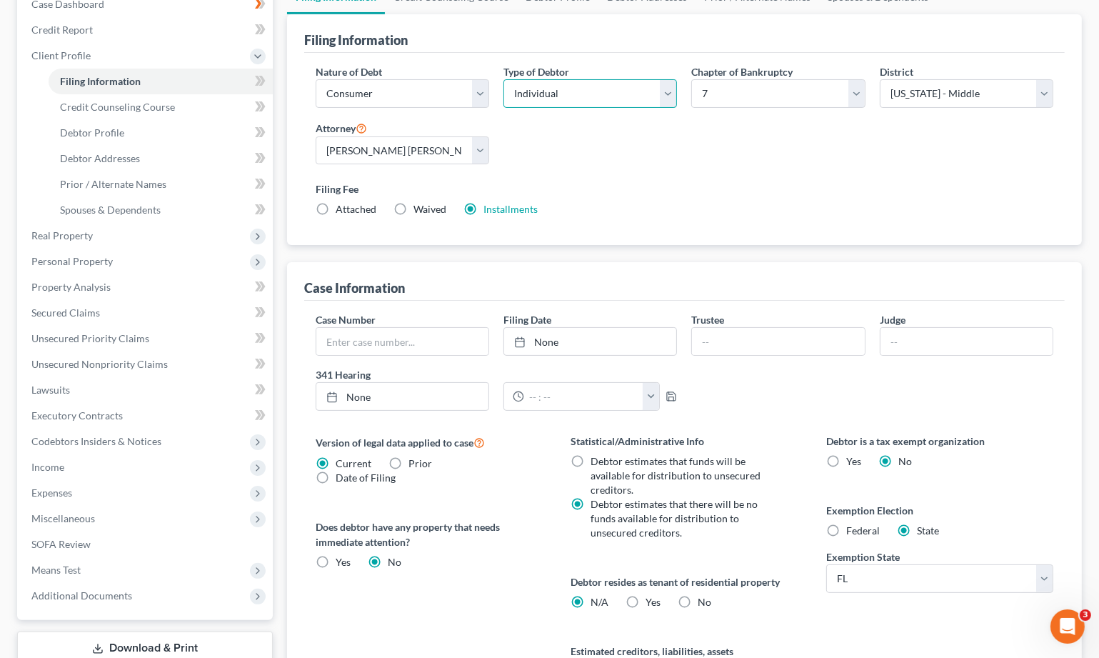
scroll to position [190, 0]
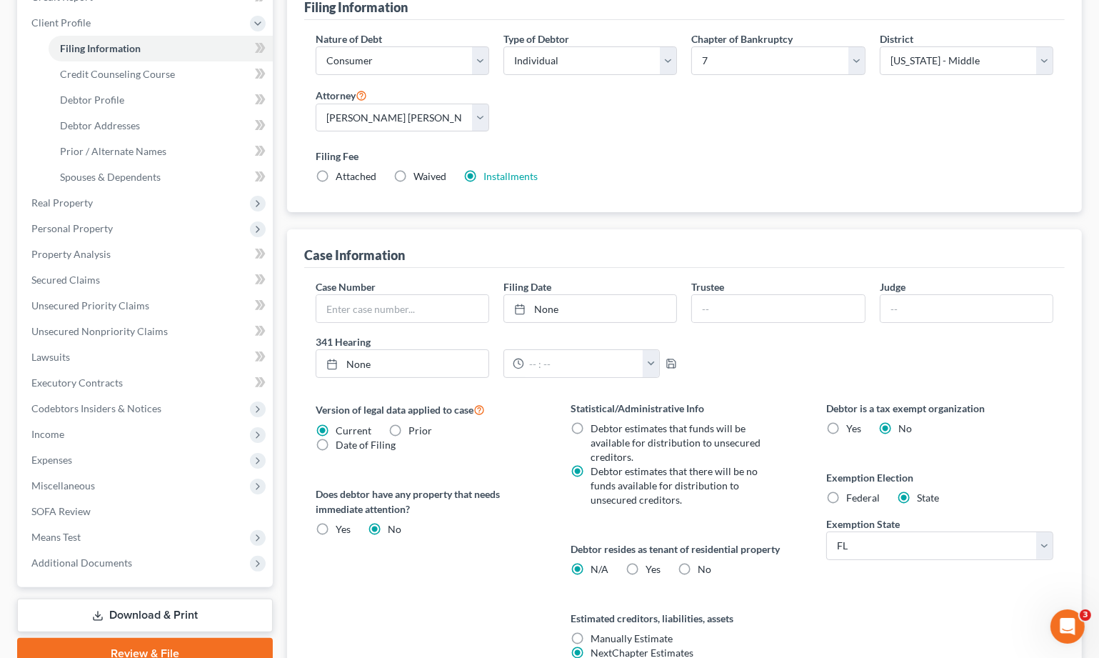
click at [646, 568] on label "Yes Yes" at bounding box center [653, 569] width 15 height 14
click at [652, 568] on input "Yes Yes" at bounding box center [656, 566] width 9 height 9
radio input "true"
radio input "false"
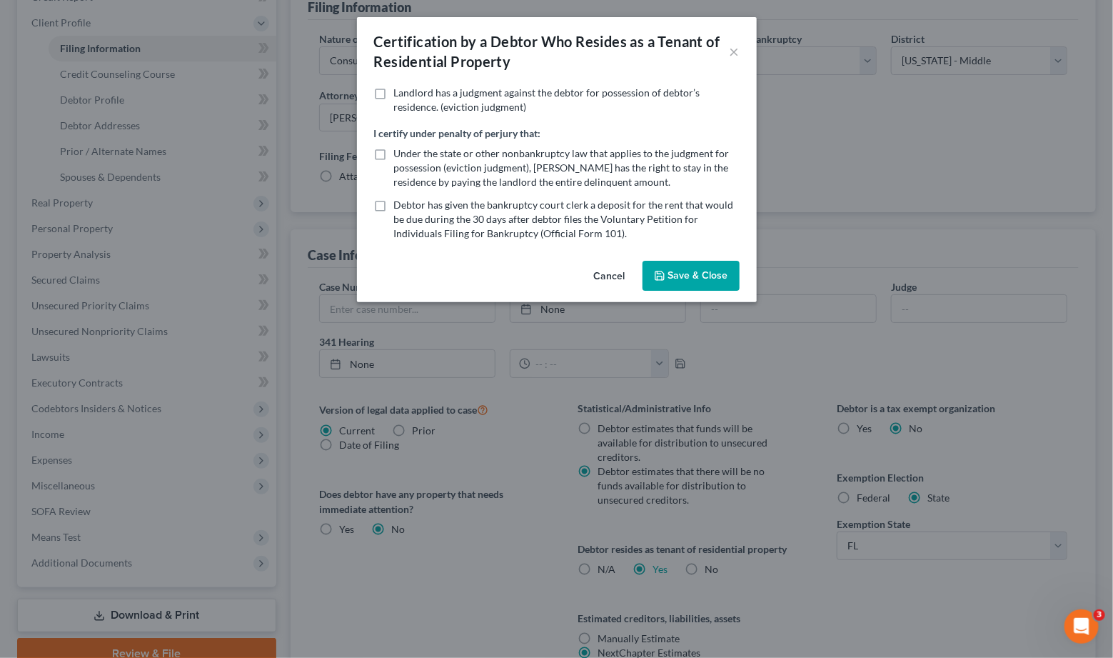
click at [676, 284] on button "Save & Close" at bounding box center [691, 276] width 97 height 30
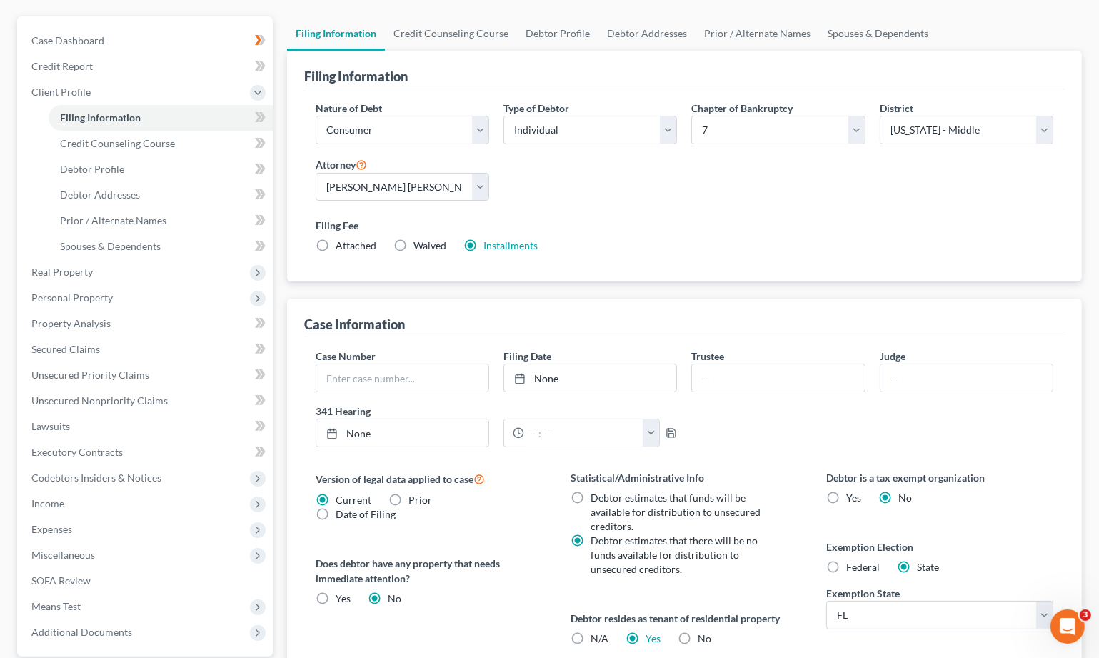
scroll to position [0, 0]
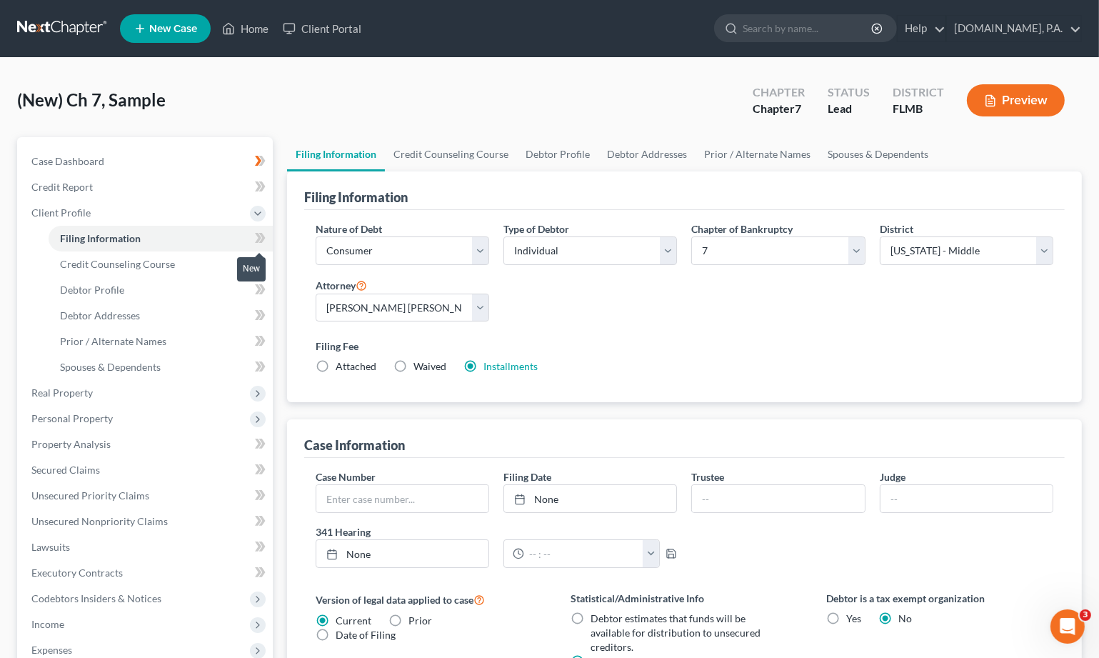
click at [260, 239] on icon at bounding box center [260, 238] width 11 height 18
click at [103, 293] on span "Debtor Profile" at bounding box center [92, 290] width 64 height 12
select select "0"
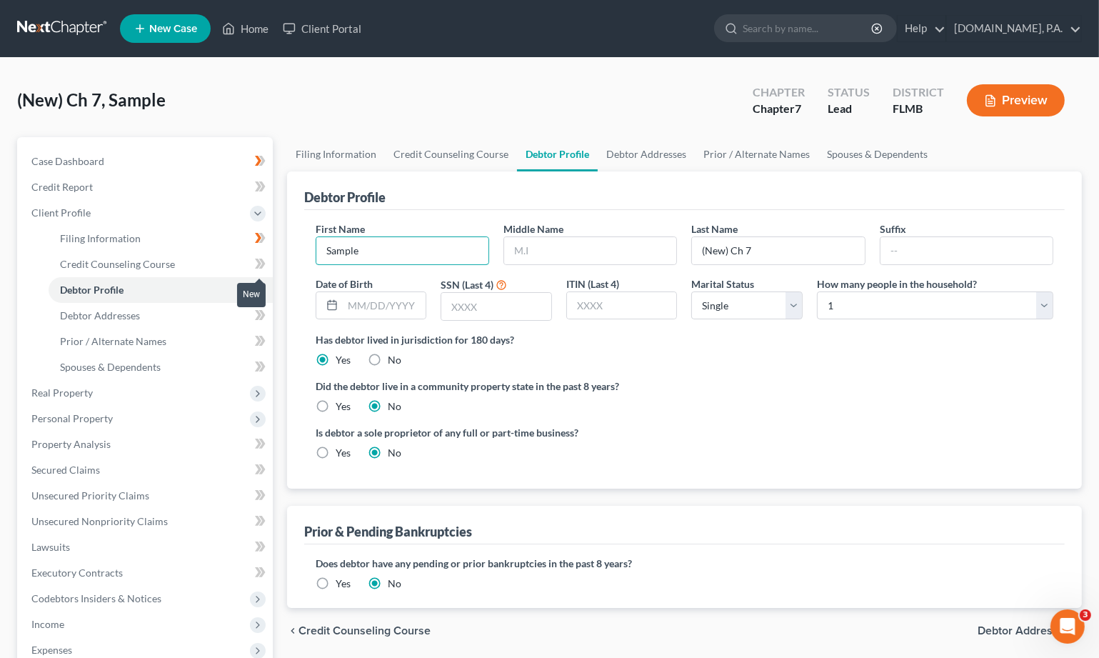
drag, startPoint x: 402, startPoint y: 245, endPoint x: 269, endPoint y: 255, distance: 133.2
click at [269, 255] on div "Petition Navigation Case Dashboard Payments Invoices Payments Payments Credit R…" at bounding box center [549, 498] width 1079 height 722
type input "Marcia"
type input "Wood"
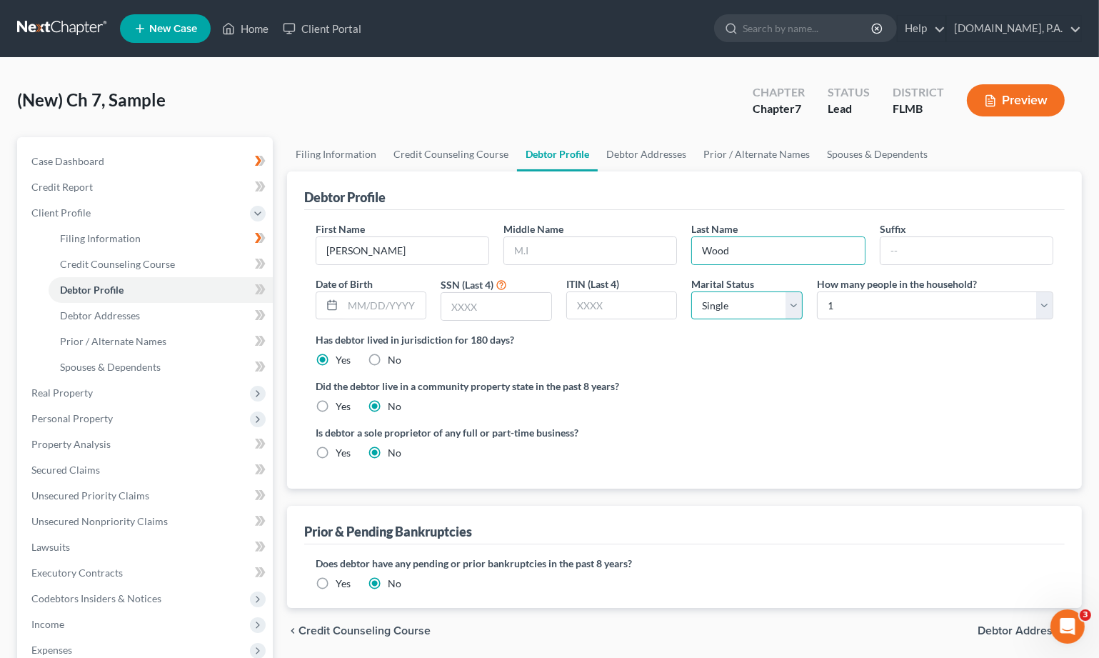
click at [699, 304] on select "Select Single Married Separated Divorced Widowed" at bounding box center [746, 305] width 111 height 29
select select "2"
click at [691, 291] on select "Select Single Married Separated Divorced Widowed" at bounding box center [746, 305] width 111 height 29
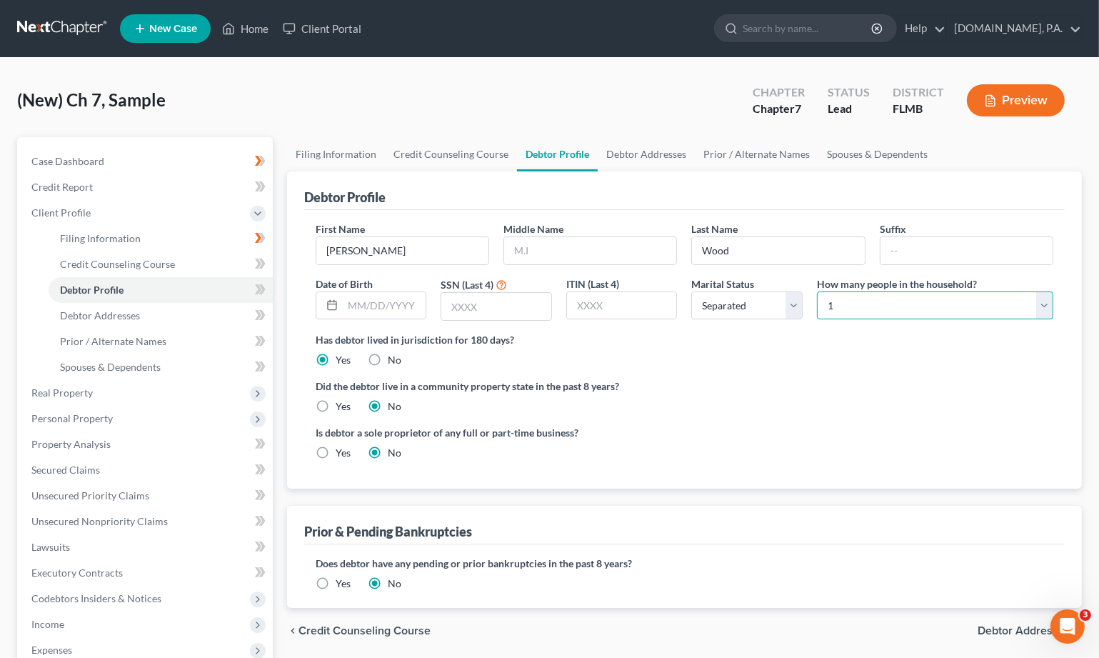
click at [699, 301] on select "Select 1 2 3 4 5 6 7 8 9 10 11 12 13 14 15 16 17 18 19 20" at bounding box center [935, 305] width 236 height 29
select select "3"
click at [699, 291] on select "Select 1 2 3 4 5 6 7 8 9 10 11 12 13 14 15 16 17 18 19 20" at bounding box center [935, 305] width 236 height 29
click at [258, 289] on icon at bounding box center [258, 289] width 6 height 10
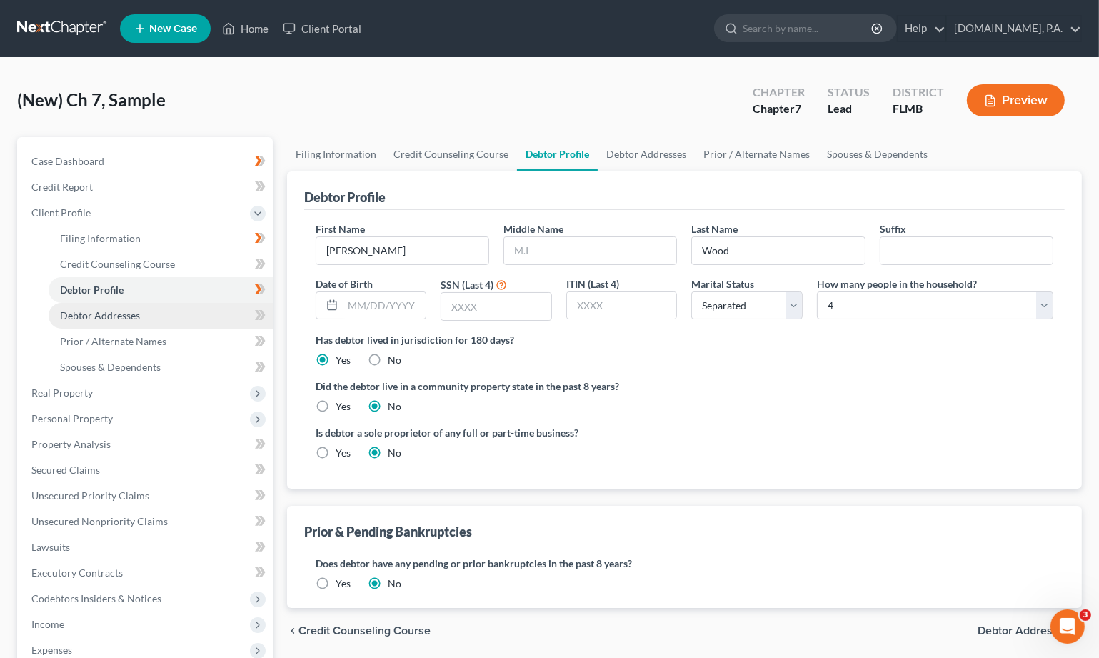
click at [115, 316] on span "Debtor Addresses" at bounding box center [100, 315] width 80 height 12
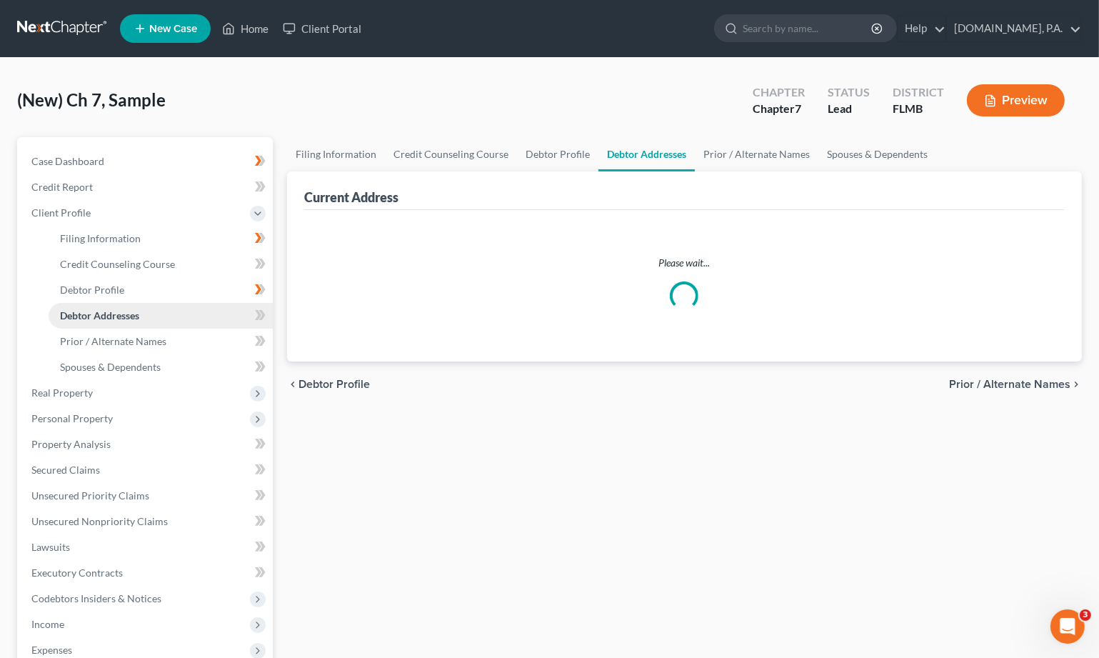
select select "0"
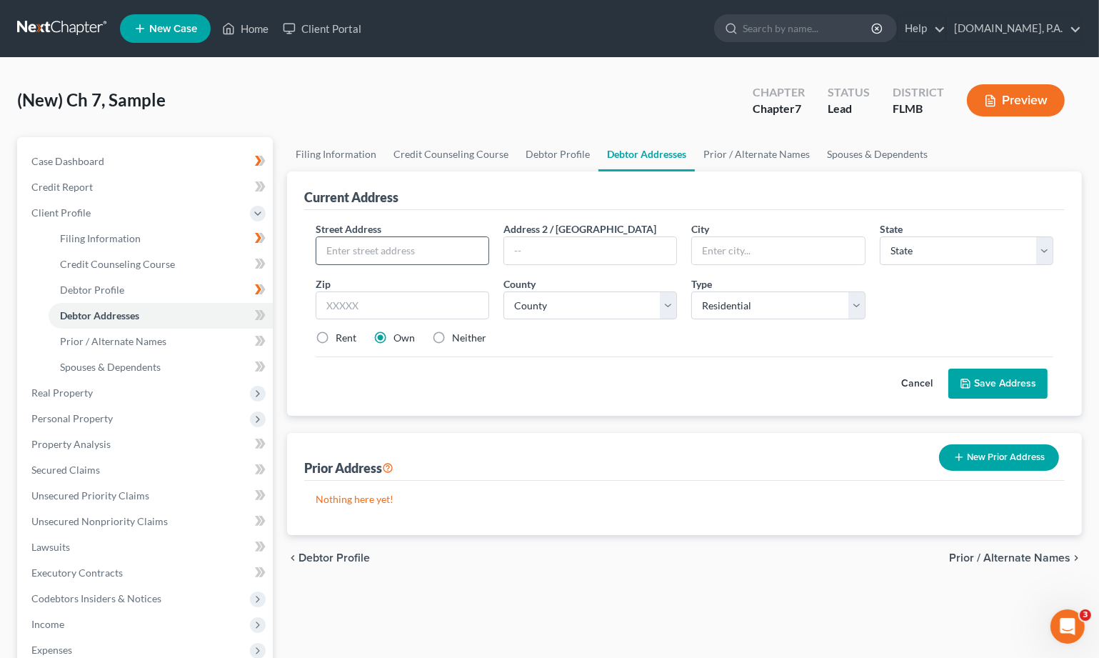
click at [353, 253] on input "text" at bounding box center [402, 250] width 172 height 27
paste input "8159 Nemours Pkwy"
type input "8159 Nemours Pkwy"
click at [381, 304] on input "text" at bounding box center [403, 305] width 174 height 29
type input "32827"
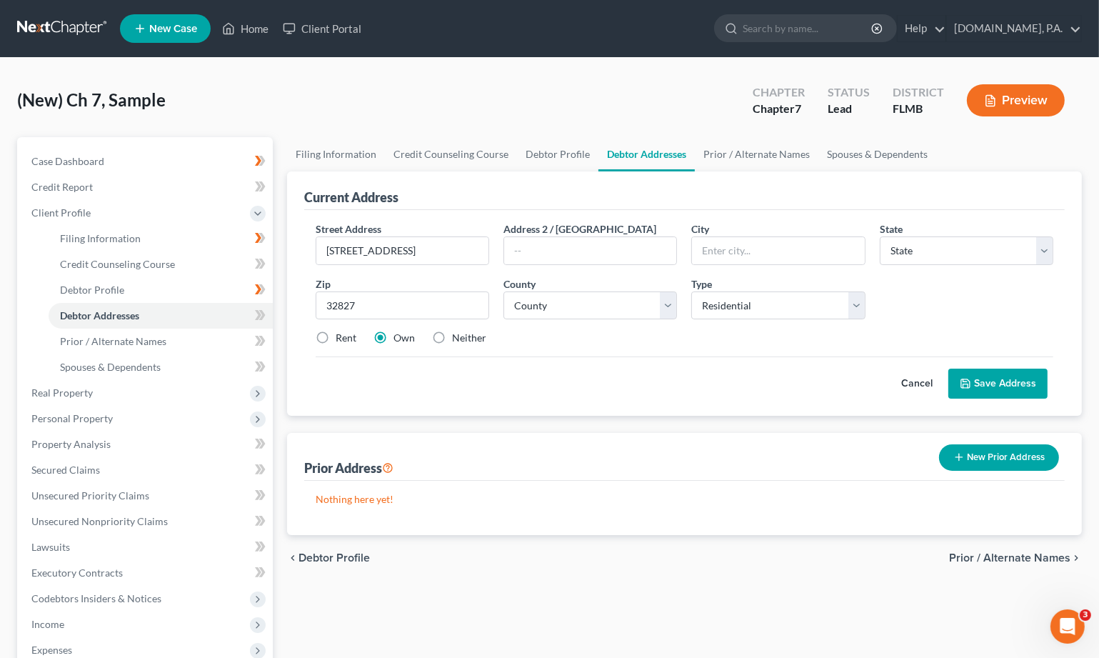
type input "Orlando"
select select "9"
drag, startPoint x: 446, startPoint y: 376, endPoint x: 436, endPoint y: 375, distance: 9.3
click at [446, 376] on div "Cancel Save Address" at bounding box center [685, 377] width 738 height 42
click at [666, 305] on select "County Alachua County Baker County Bay County Bradford County Brevard County Br…" at bounding box center [590, 305] width 174 height 29
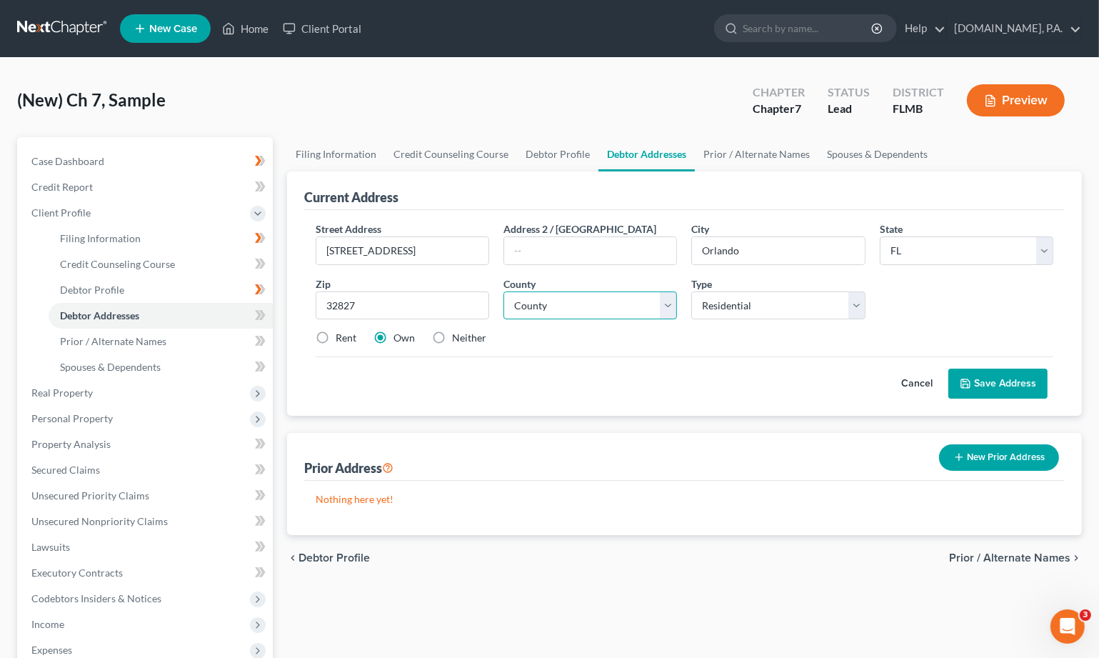
select select "47"
click at [503, 291] on select "County Alachua County Baker County Bay County Bradford County Brevard County Br…" at bounding box center [590, 305] width 174 height 29
click at [336, 339] on label "Rent" at bounding box center [346, 338] width 21 height 14
click at [341, 339] on input "Rent" at bounding box center [345, 335] width 9 height 9
radio input "true"
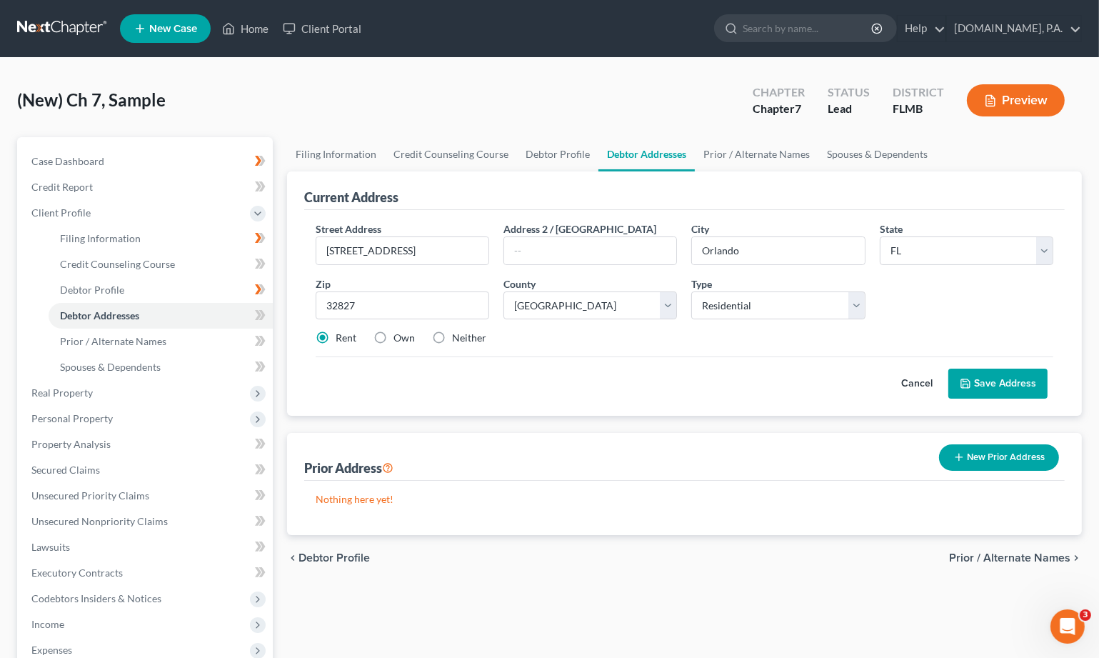
click at [699, 383] on button "Save Address" at bounding box center [997, 383] width 99 height 30
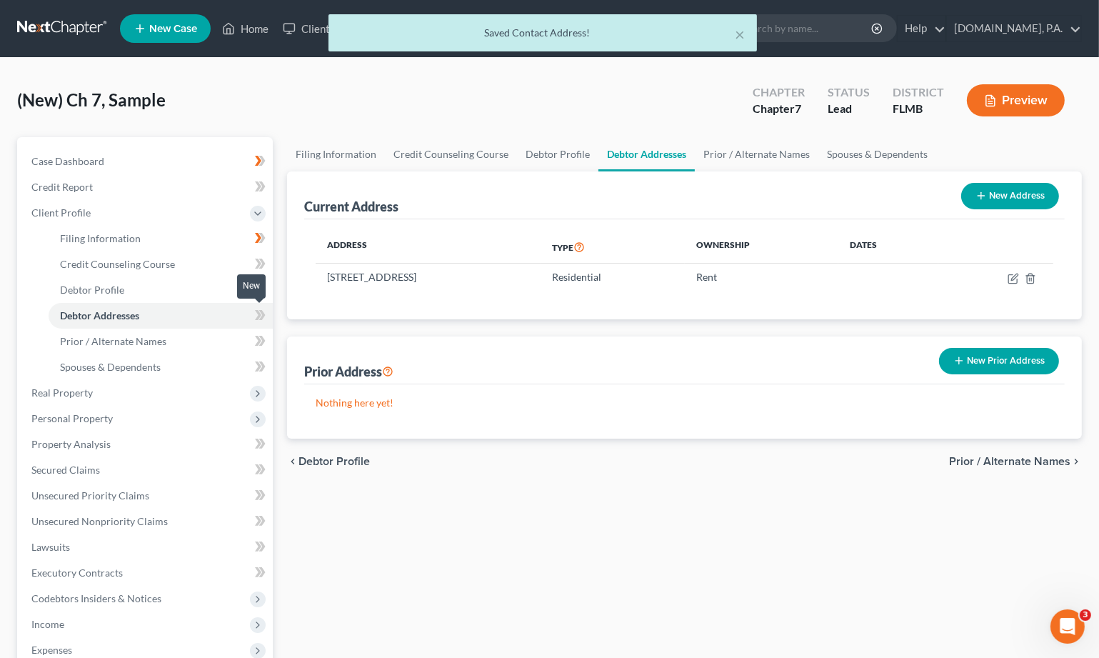
click at [263, 312] on icon at bounding box center [262, 315] width 6 height 10
click at [79, 156] on span "Case Dashboard" at bounding box center [67, 161] width 73 height 12
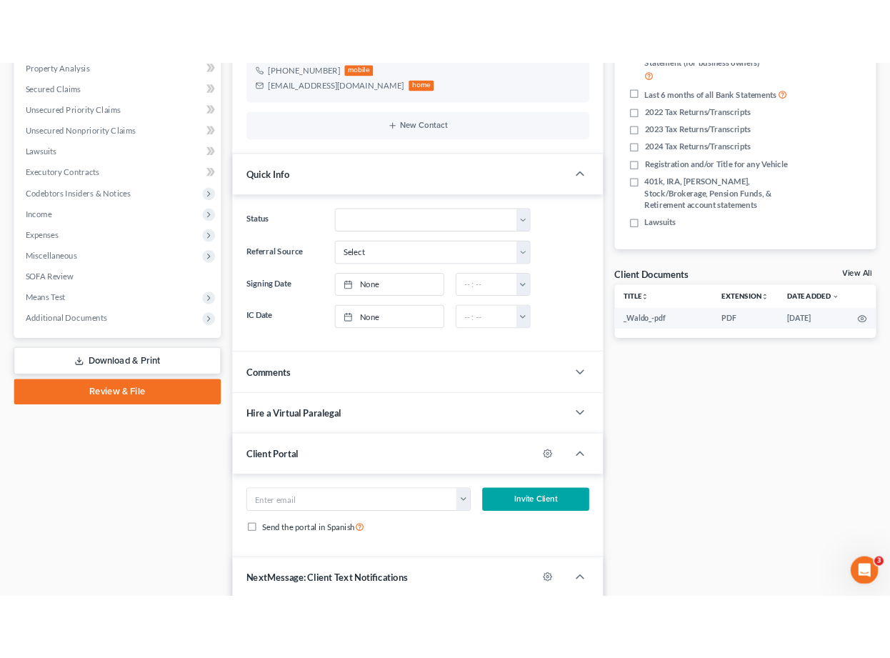
scroll to position [286, 0]
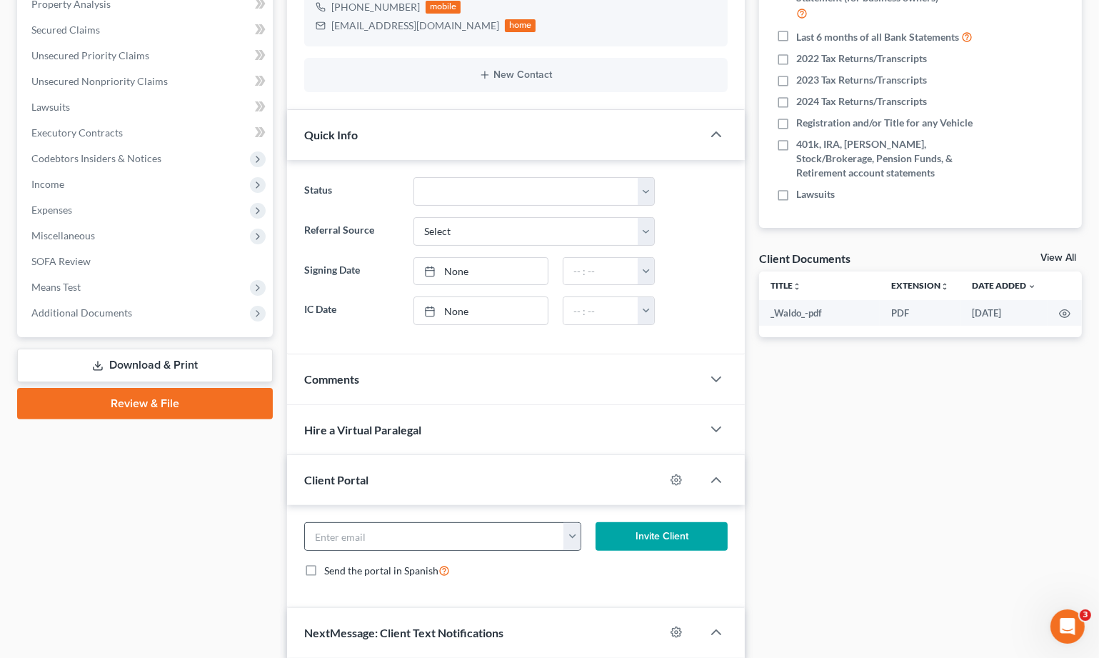
click at [578, 541] on button "button" at bounding box center [571, 536] width 17 height 27
click at [608, 572] on link "[EMAIL_ADDRESS][DOMAIN_NAME]" at bounding box center [660, 568] width 195 height 24
type input "[EMAIL_ADDRESS][DOMAIN_NAME]"
click at [650, 533] on button "Invite Client" at bounding box center [661, 536] width 131 height 29
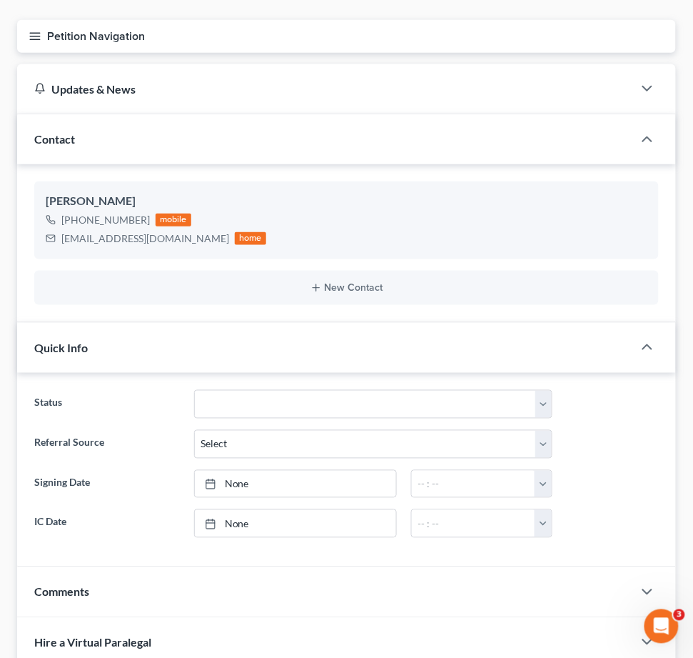
scroll to position [0, 0]
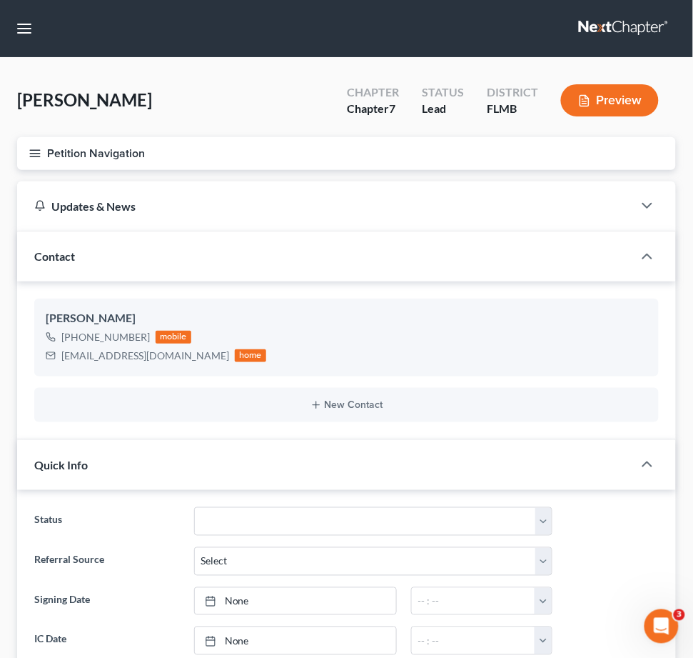
click at [0, 0] on input "search" at bounding box center [0, 0] width 0 height 0
type input "Bacon"
click at [579, 36] on link at bounding box center [624, 29] width 91 height 26
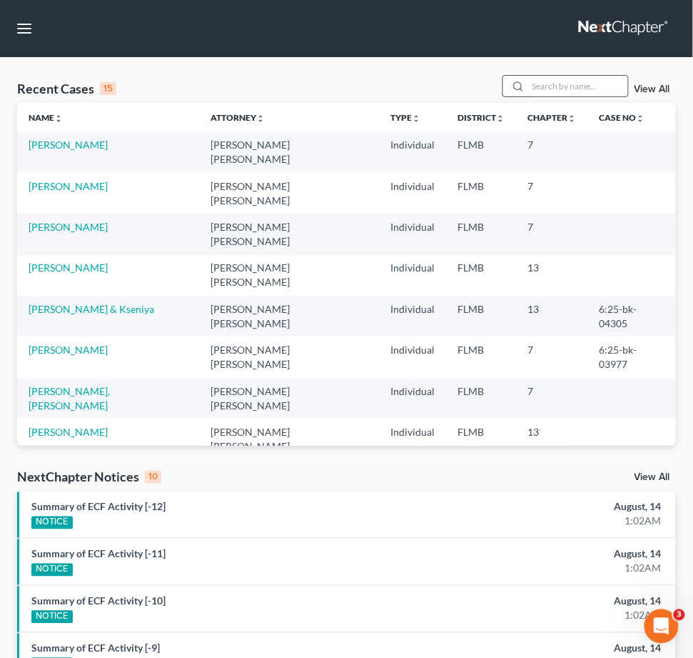
click at [528, 96] on input "search" at bounding box center [578, 86] width 100 height 21
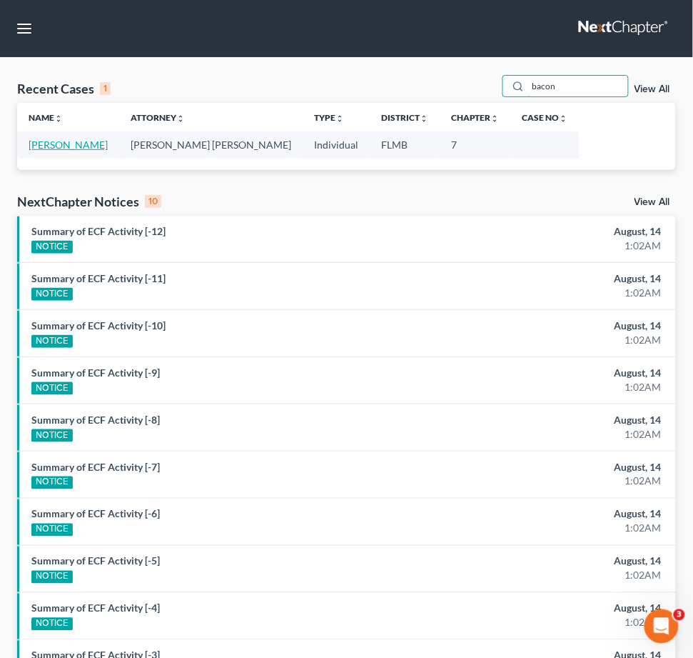
type input "bacon"
click at [41, 151] on link "[PERSON_NAME]" at bounding box center [68, 145] width 79 height 12
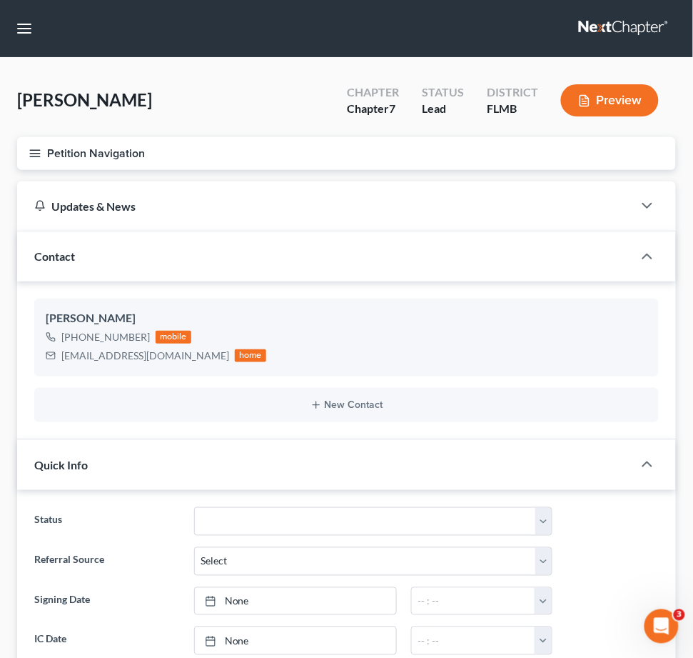
click at [0, 0] on link "Client Portal" at bounding box center [0, 0] width 0 height 0
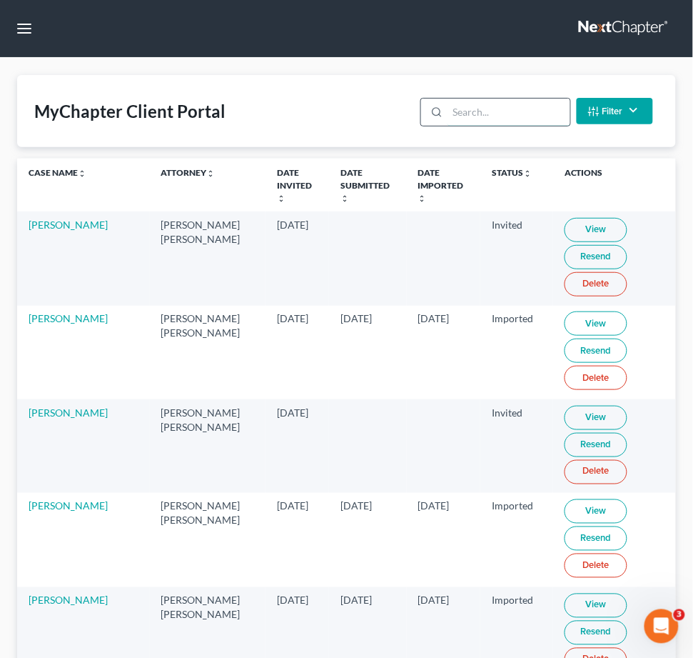
click at [506, 126] on input "search" at bounding box center [509, 112] width 122 height 27
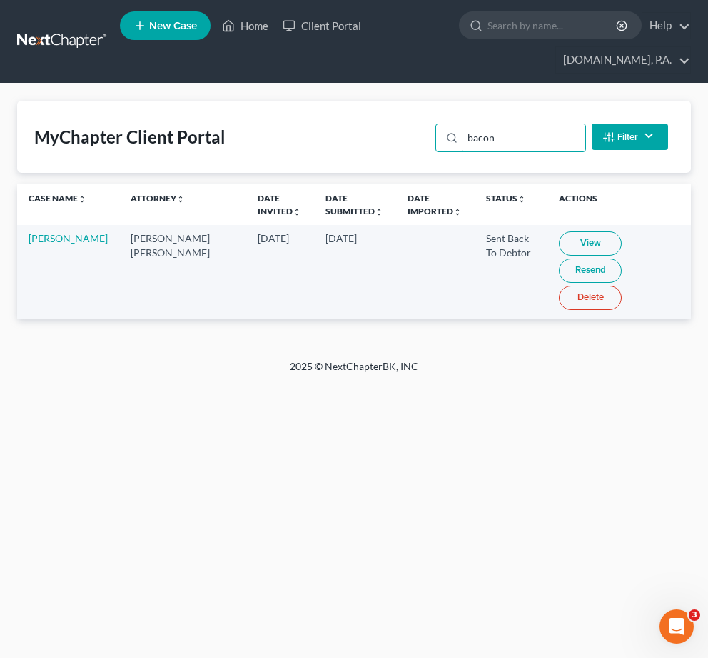
type input "bacon"
click at [561, 241] on link "View" at bounding box center [590, 243] width 63 height 24
